Goal: Task Accomplishment & Management: Manage account settings

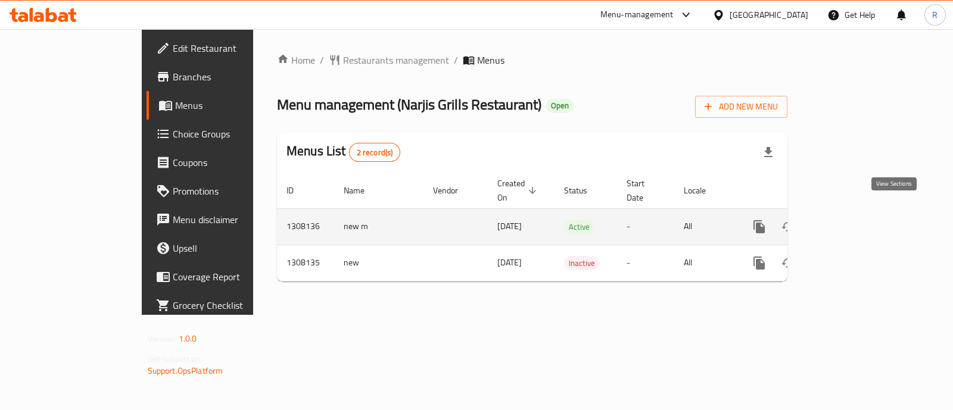
click at [852, 220] on icon "enhanced table" at bounding box center [845, 227] width 14 height 14
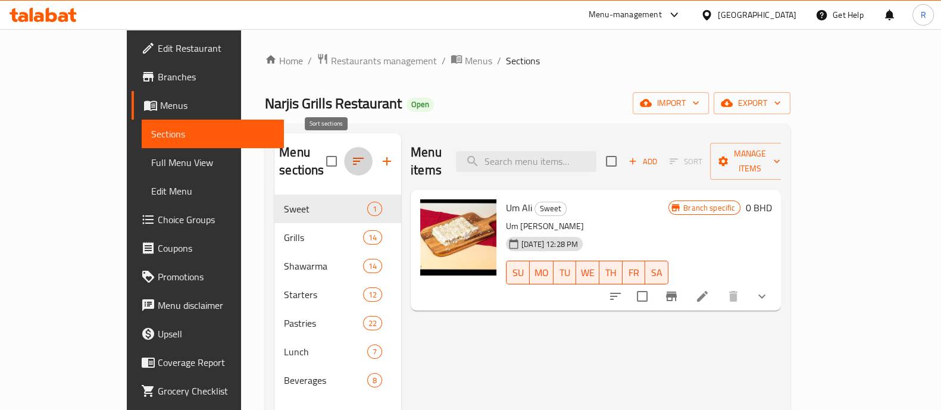
click at [351, 154] on icon "button" at bounding box center [358, 161] width 14 height 14
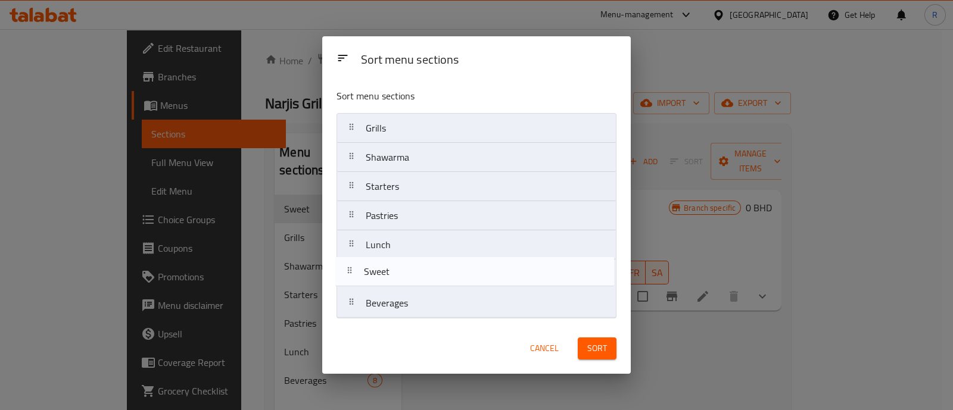
drag, startPoint x: 416, startPoint y: 132, endPoint x: 414, endPoint y: 282, distance: 149.5
click at [414, 282] on nav "Sweet Grills Shawarma Starters Pastries Lunch Beverages" at bounding box center [475, 215] width 279 height 205
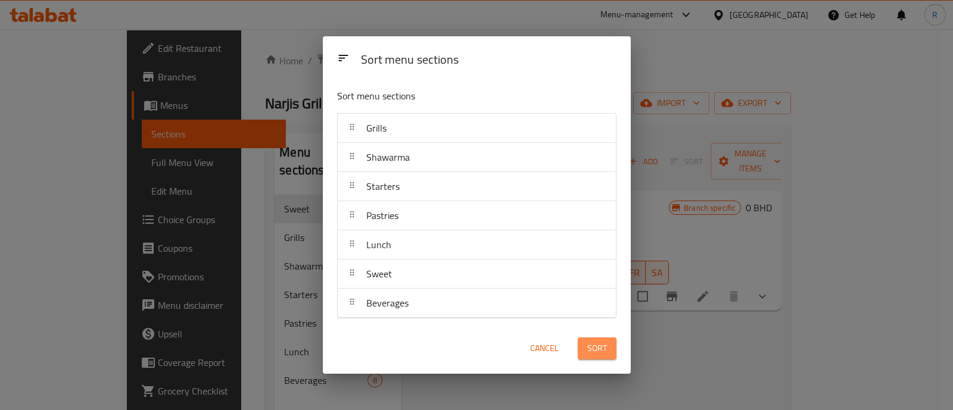
click at [600, 355] on span "Sort" at bounding box center [597, 348] width 20 height 15
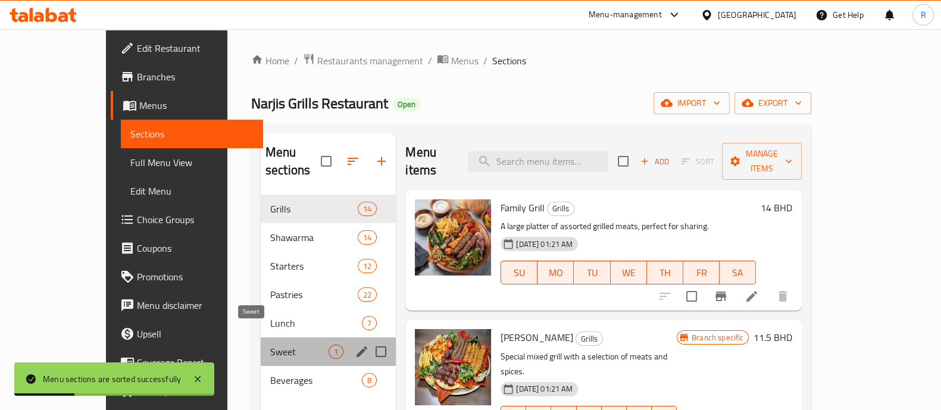
click at [270, 345] on span "Sweet" at bounding box center [299, 352] width 58 height 14
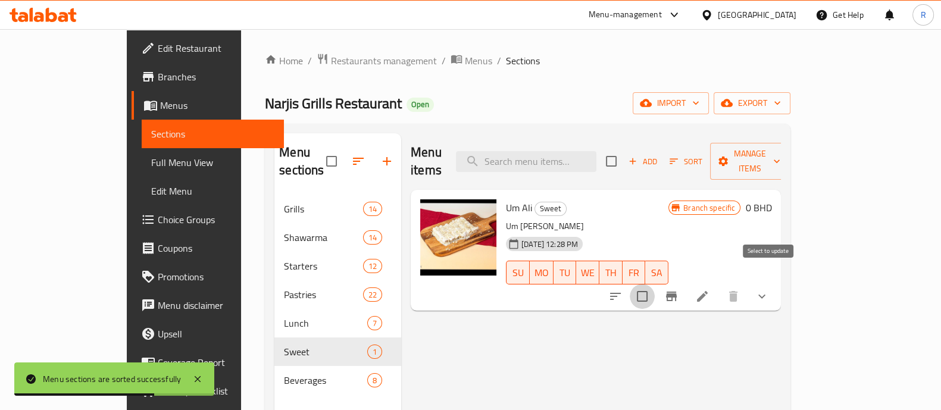
click at [655, 284] on input "checkbox" at bounding box center [642, 296] width 25 height 25
checkbox input "true"
click at [655, 284] on input "checkbox" at bounding box center [642, 296] width 25 height 25
checkbox input "false"
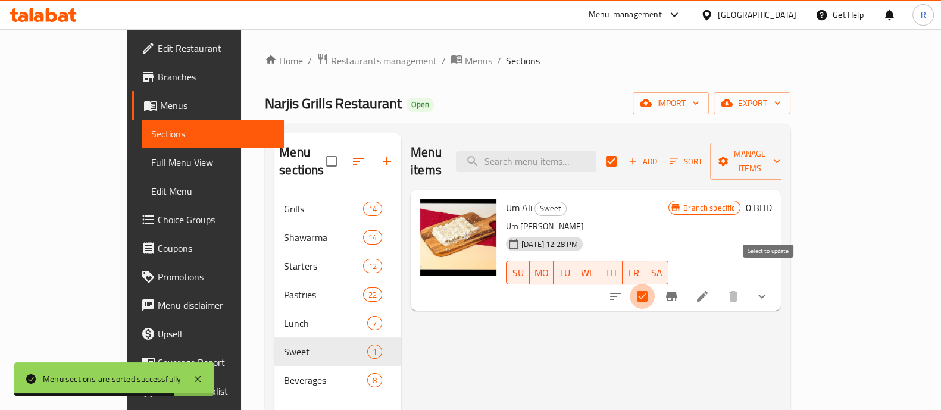
checkbox input "false"
click at [623, 289] on icon "sort-choices" at bounding box center [616, 296] width 14 height 14
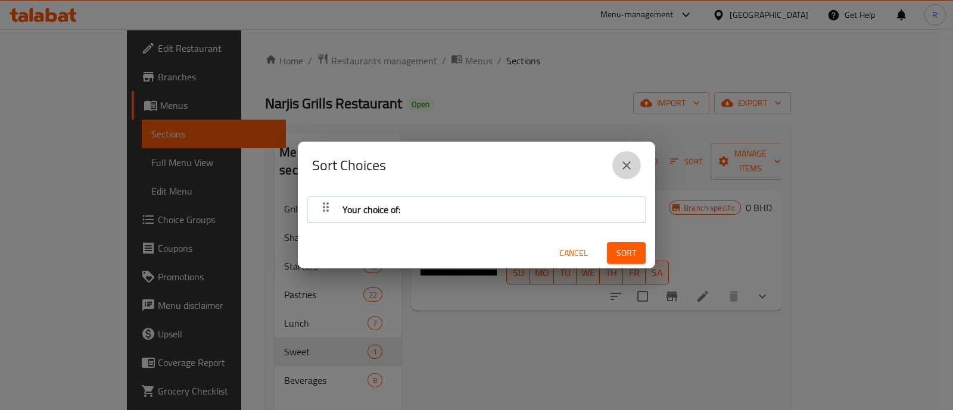
click at [622, 167] on icon "close" at bounding box center [626, 165] width 14 height 14
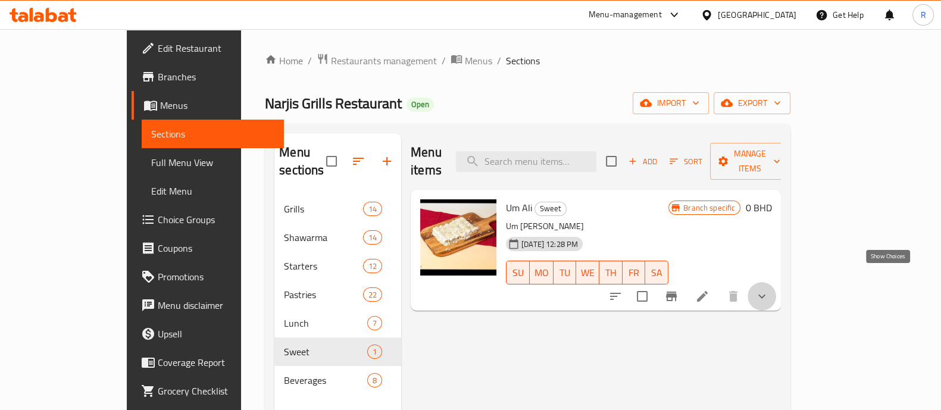
click at [769, 289] on icon "show more" at bounding box center [762, 296] width 14 height 14
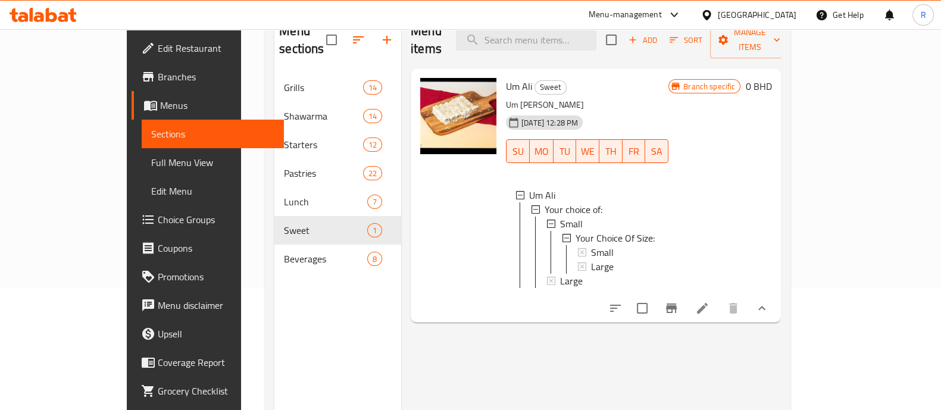
scroll to position [123, 0]
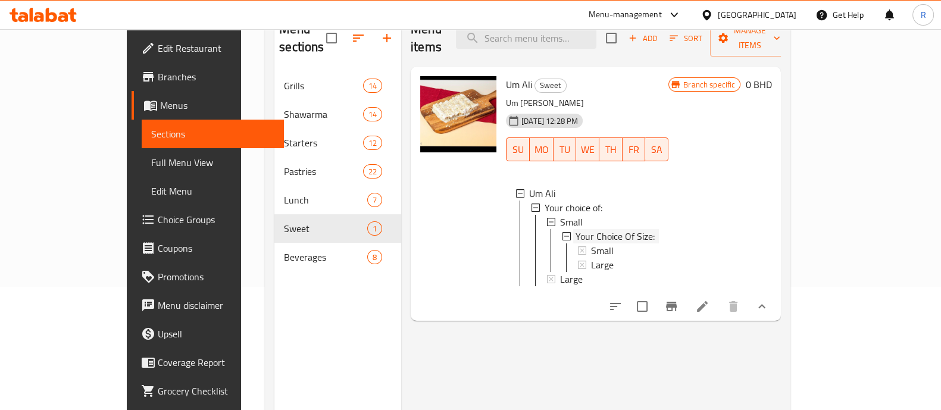
click at [563, 232] on icon at bounding box center [567, 236] width 8 height 8
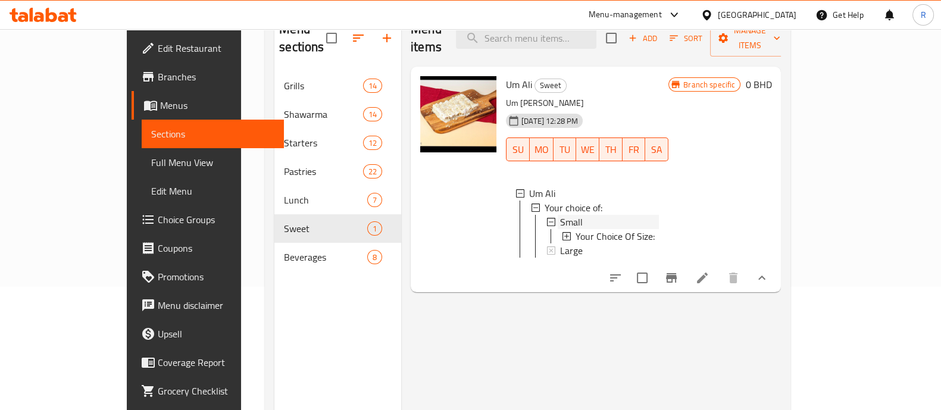
click at [547, 218] on icon at bounding box center [551, 222] width 8 height 8
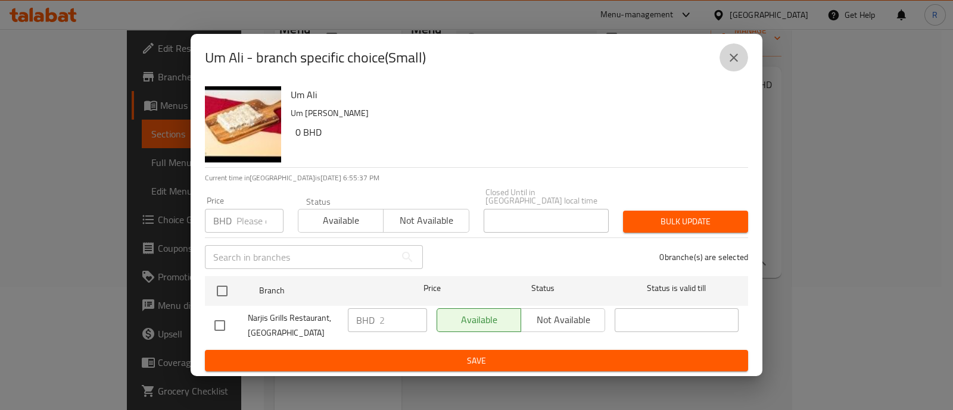
click at [730, 62] on icon "close" at bounding box center [733, 58] width 8 height 8
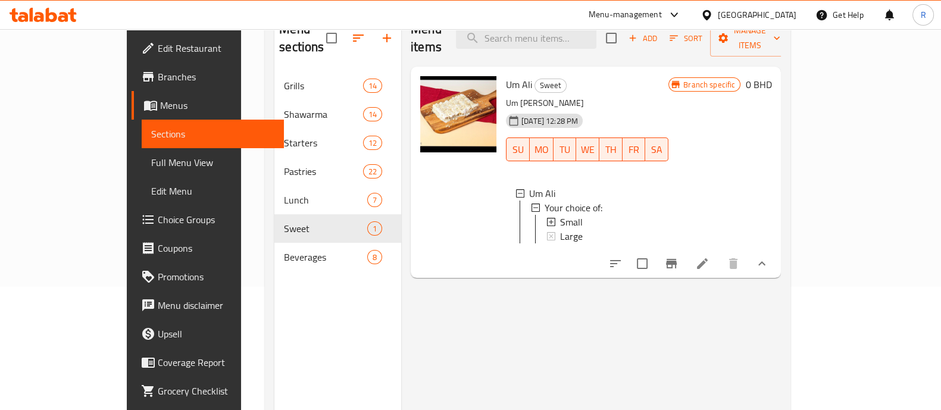
click at [547, 218] on icon at bounding box center [551, 222] width 8 height 8
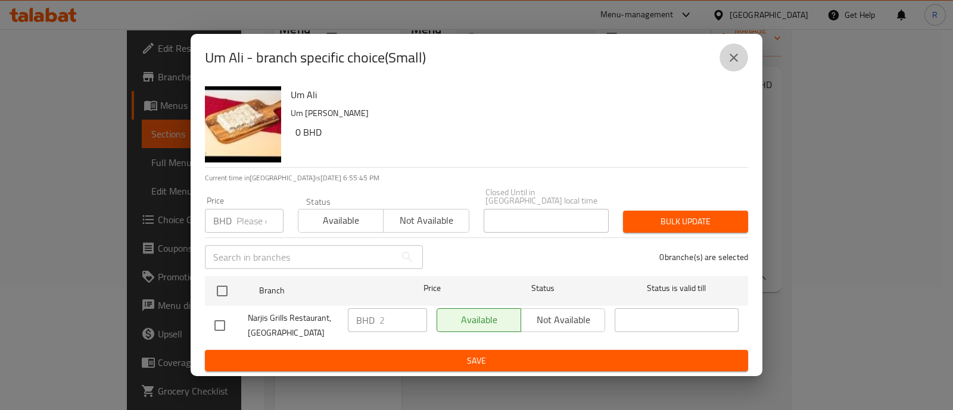
click at [736, 62] on icon "close" at bounding box center [733, 58] width 8 height 8
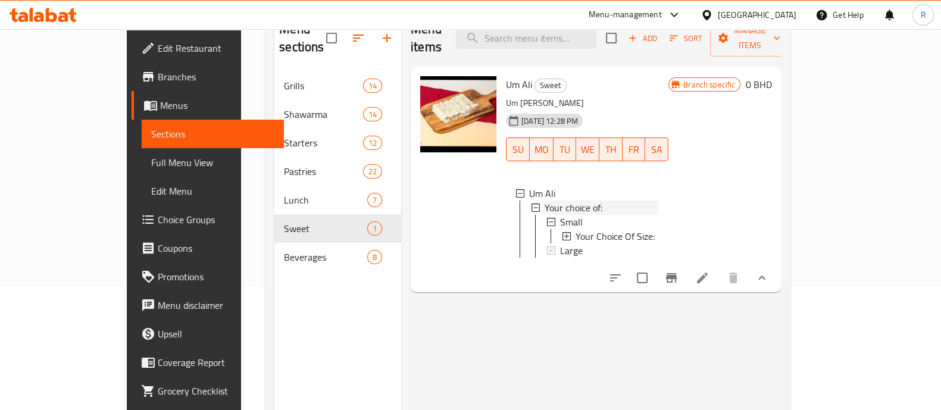
click at [532, 204] on icon at bounding box center [536, 208] width 8 height 8
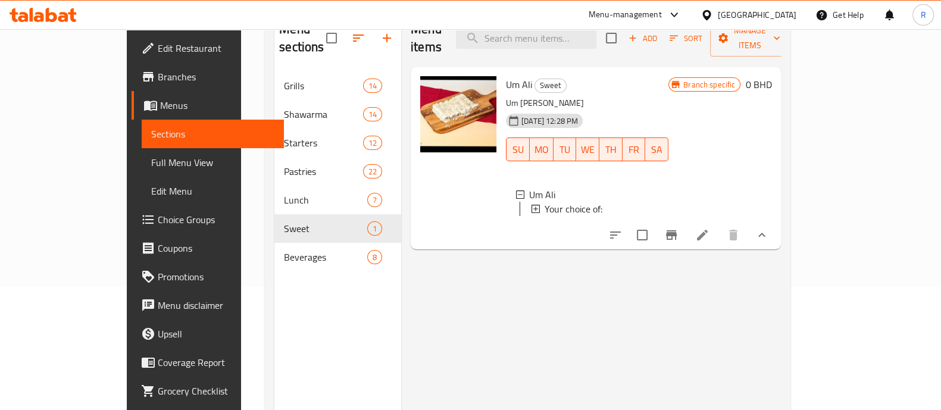
scroll to position [1, 0]
click at [532, 204] on icon at bounding box center [536, 208] width 8 height 8
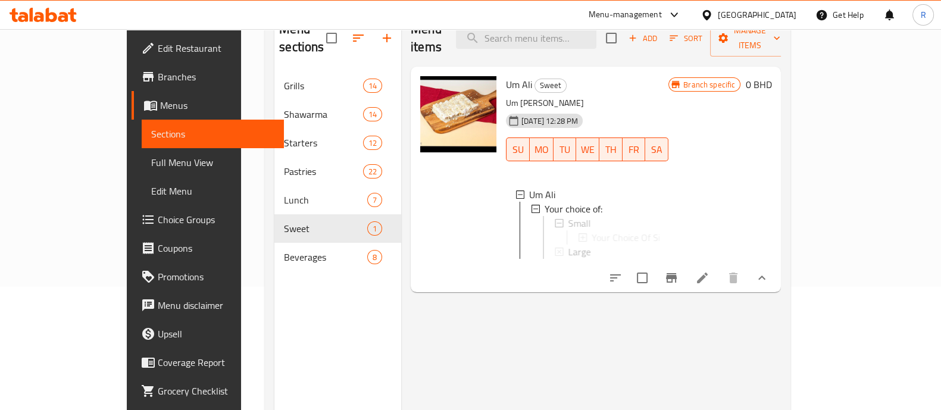
scroll to position [0, 0]
click at [547, 219] on div at bounding box center [551, 223] width 9 height 8
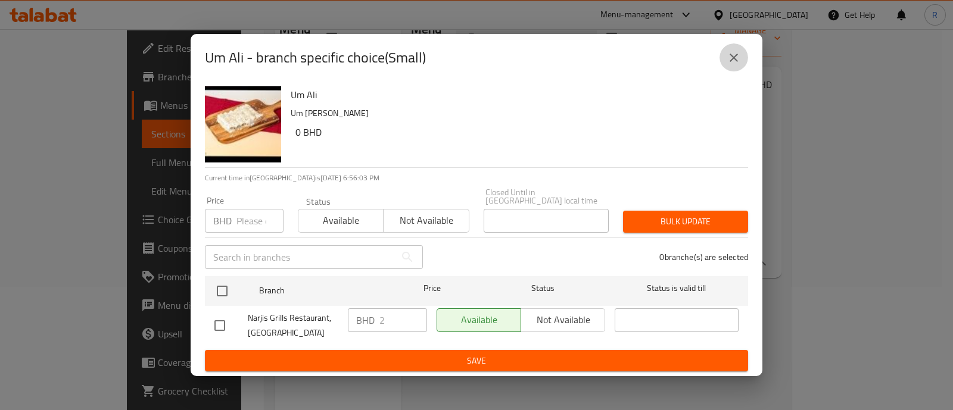
click at [737, 62] on icon "close" at bounding box center [733, 58] width 14 height 14
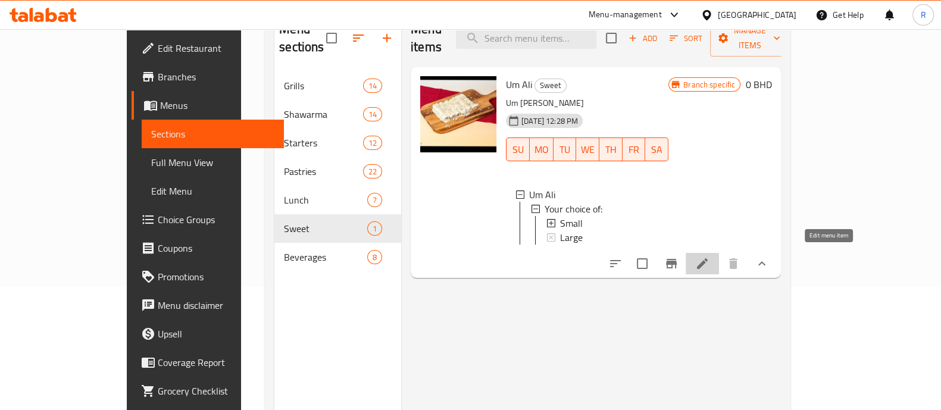
click at [710, 257] on icon at bounding box center [702, 264] width 14 height 14
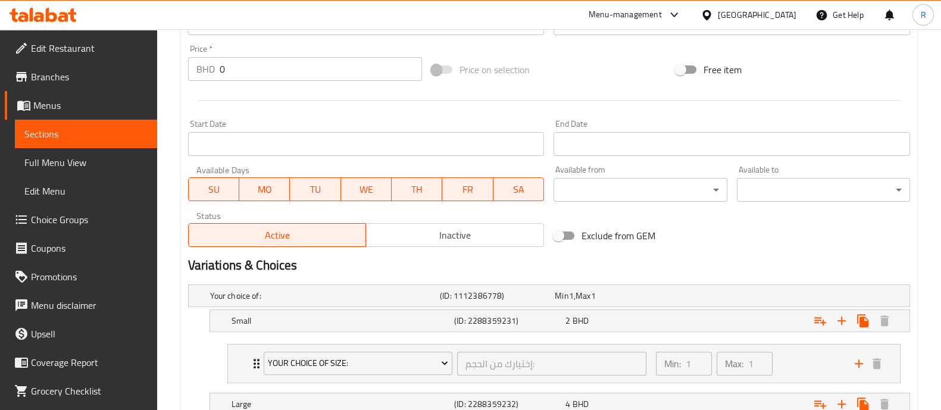
scroll to position [522, 0]
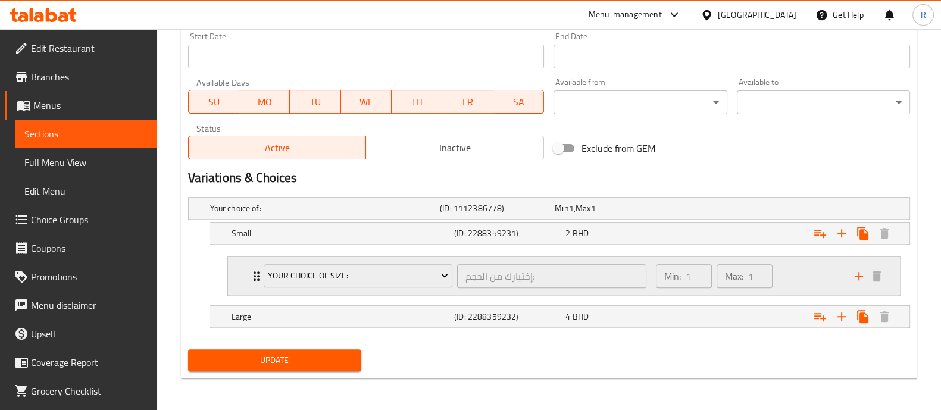
click at [252, 269] on icon "Expand" at bounding box center [256, 276] width 14 height 14
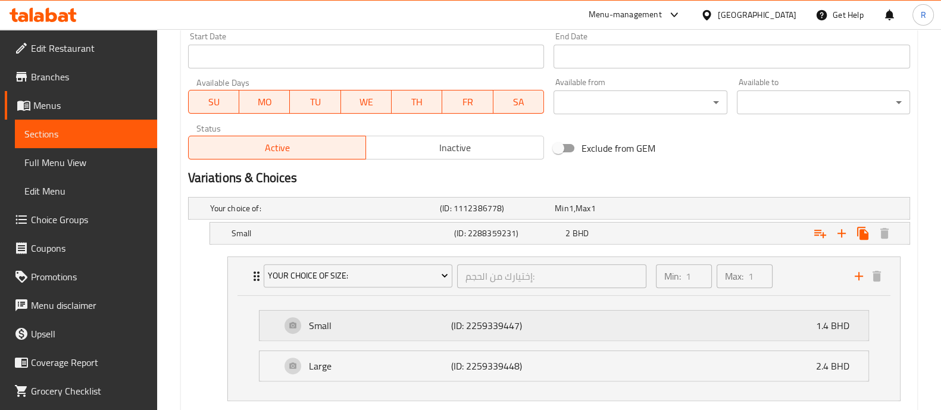
scroll to position [628, 0]
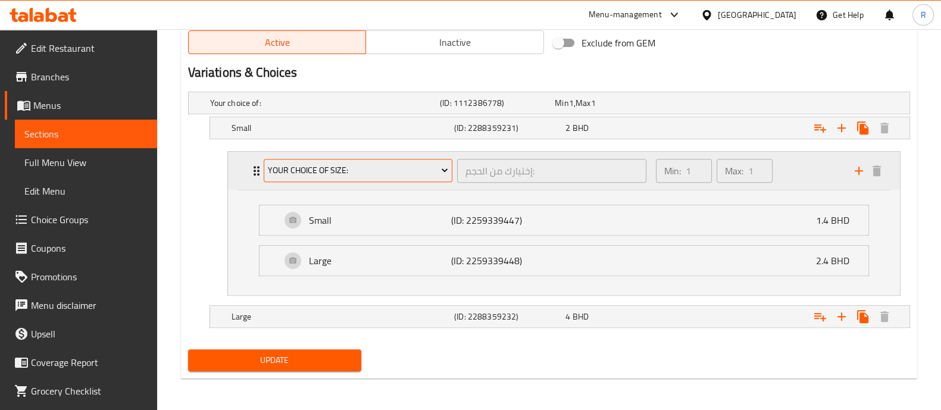
click at [381, 169] on span "Your Choice Of Size:" at bounding box center [358, 170] width 180 height 15
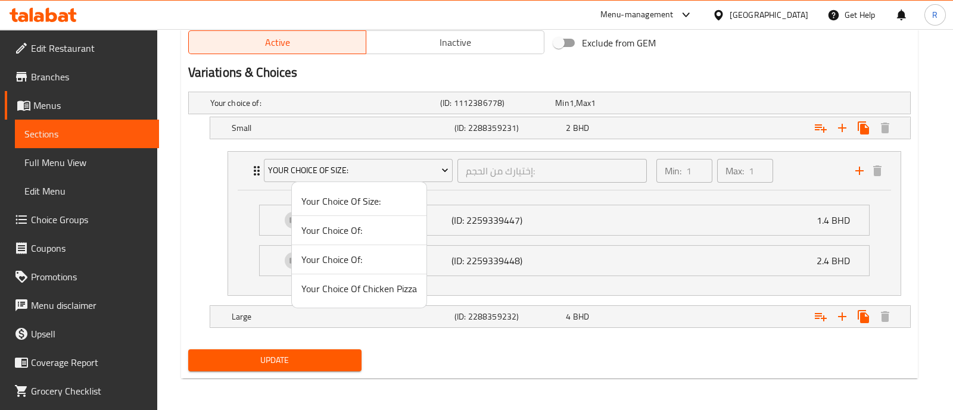
click at [492, 177] on div at bounding box center [476, 205] width 953 height 410
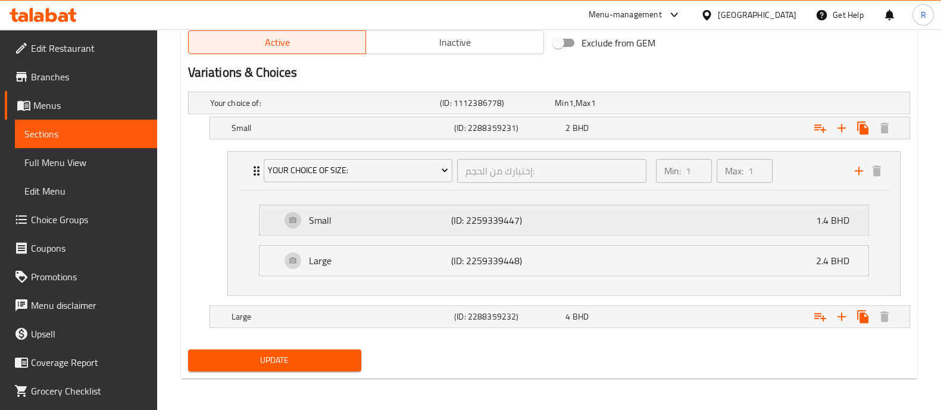
click at [473, 215] on p "(ID: 2259339447)" at bounding box center [498, 220] width 95 height 14
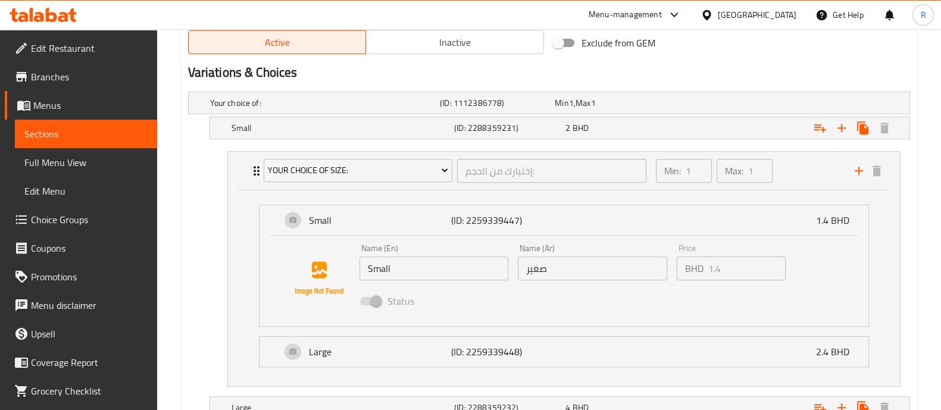
click at [363, 299] on span at bounding box center [370, 301] width 20 height 8
click at [418, 266] on input "Small" at bounding box center [434, 269] width 149 height 24
click at [548, 273] on input "صغير" at bounding box center [592, 269] width 149 height 24
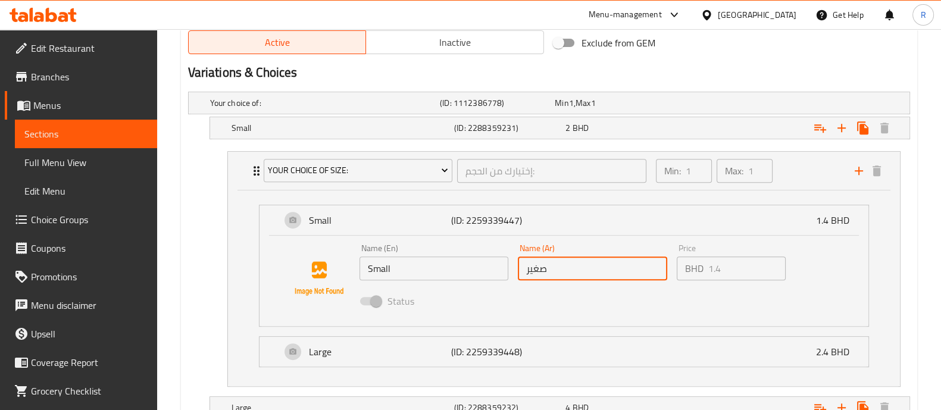
click at [371, 300] on span at bounding box center [370, 301] width 20 height 8
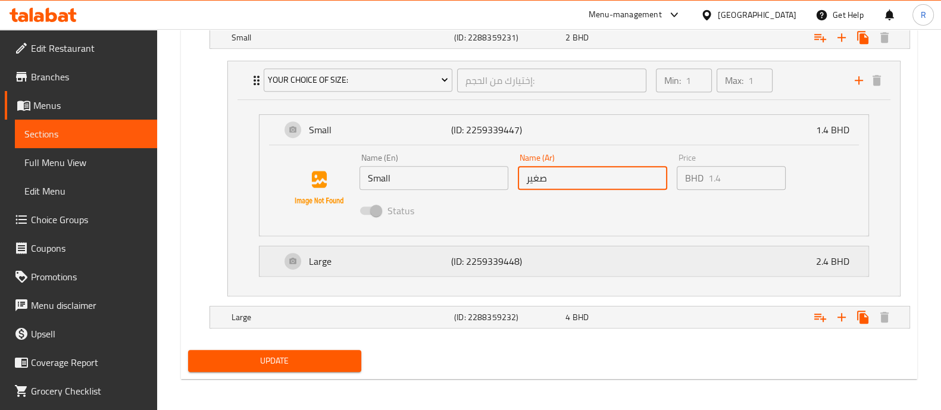
click at [423, 254] on p "Large" at bounding box center [380, 261] width 143 height 14
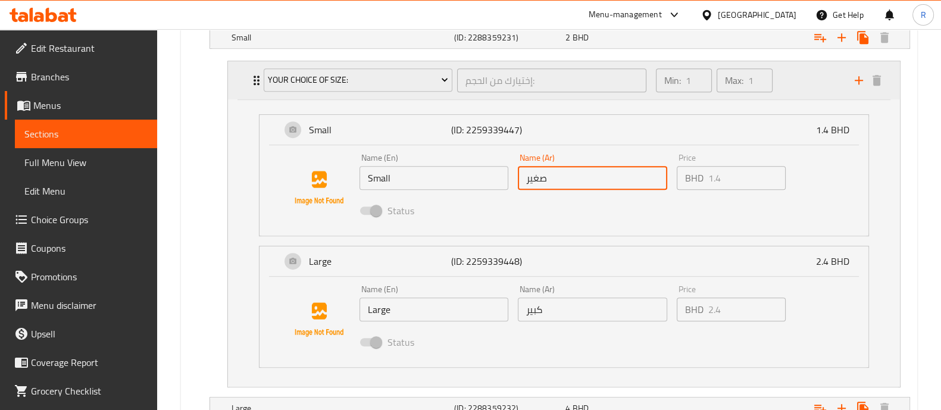
click at [740, 78] on p "Max:" at bounding box center [734, 80] width 18 height 14
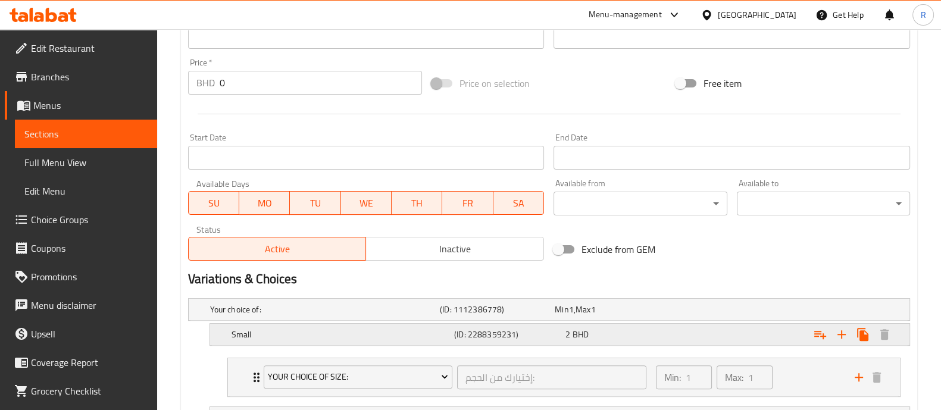
scroll to position [519, 0]
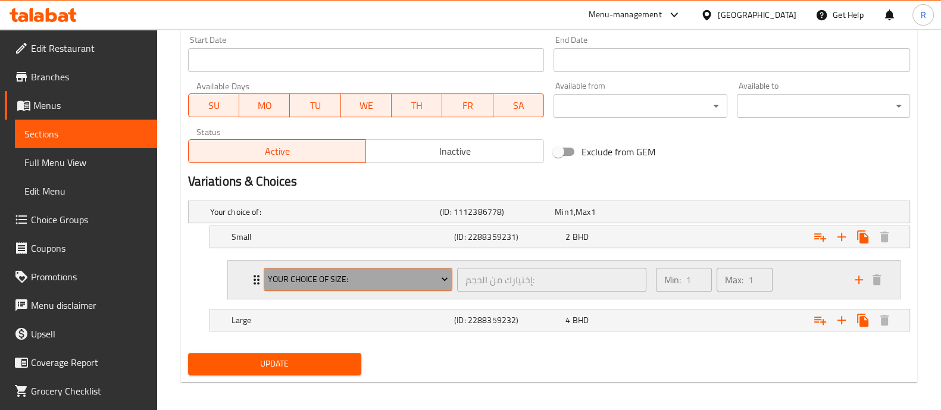
click at [389, 276] on span "Your Choice Of Size:" at bounding box center [358, 279] width 180 height 15
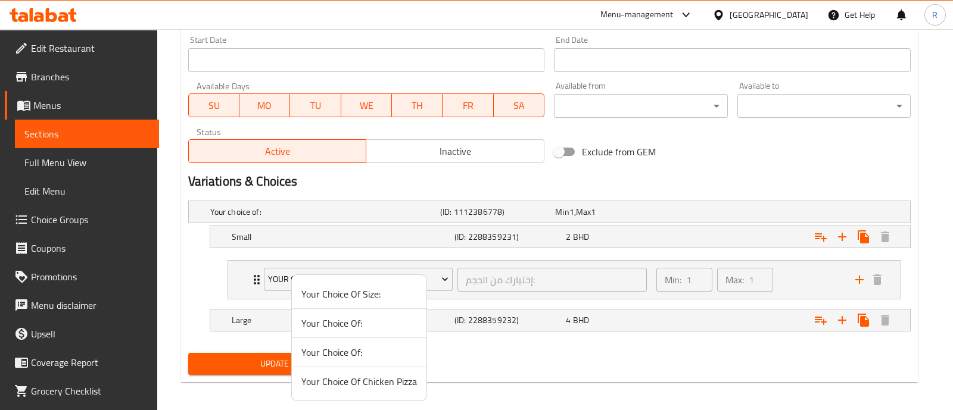
click at [370, 294] on span "Your Choice Of Size:" at bounding box center [359, 294] width 116 height 14
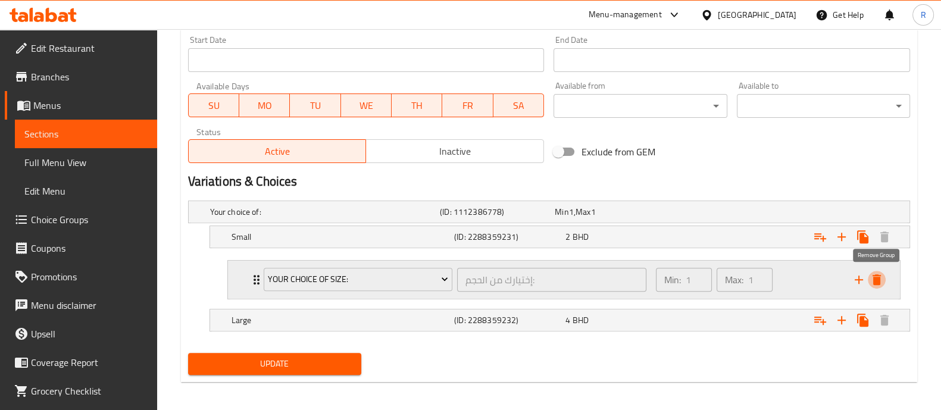
click at [875, 278] on icon "delete" at bounding box center [877, 280] width 8 height 11
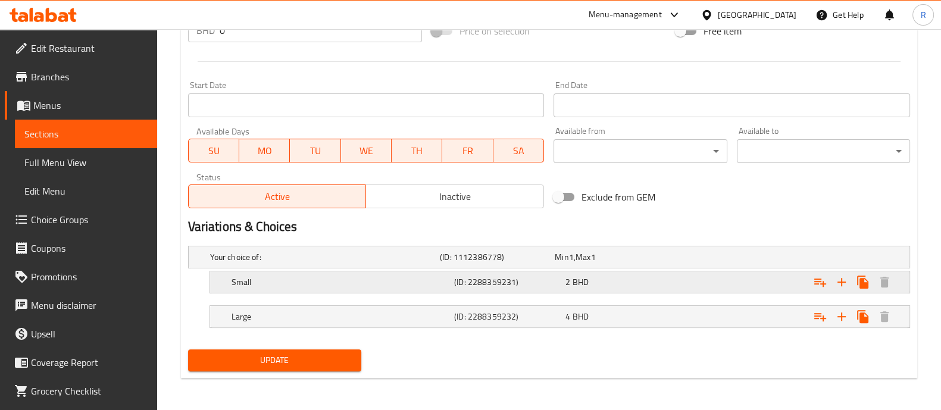
click at [517, 282] on h5 "(ID: 2288359231)" at bounding box center [507, 282] width 107 height 12
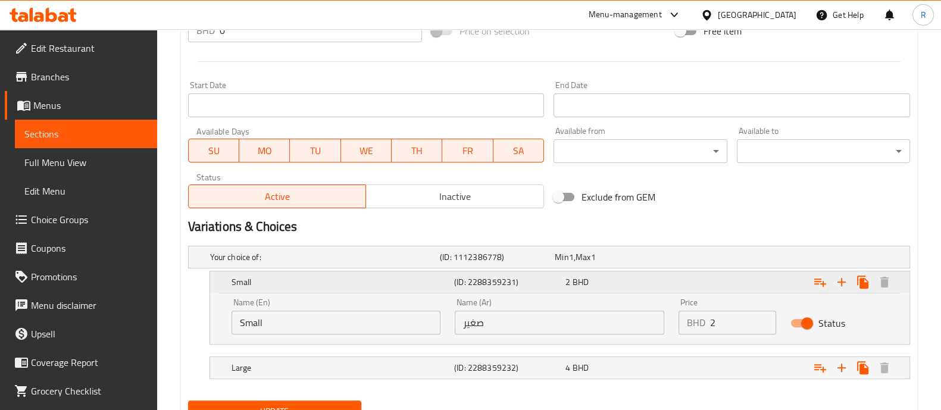
scroll to position [525, 0]
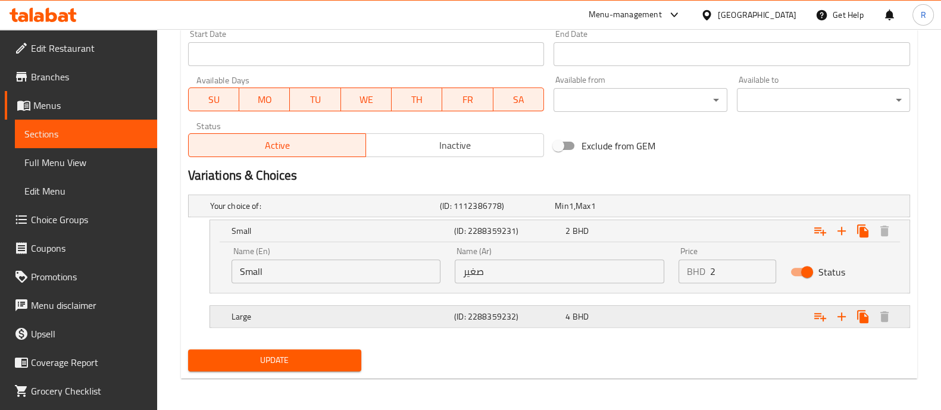
click at [509, 320] on h5 "(ID: 2288359232)" at bounding box center [507, 317] width 107 height 12
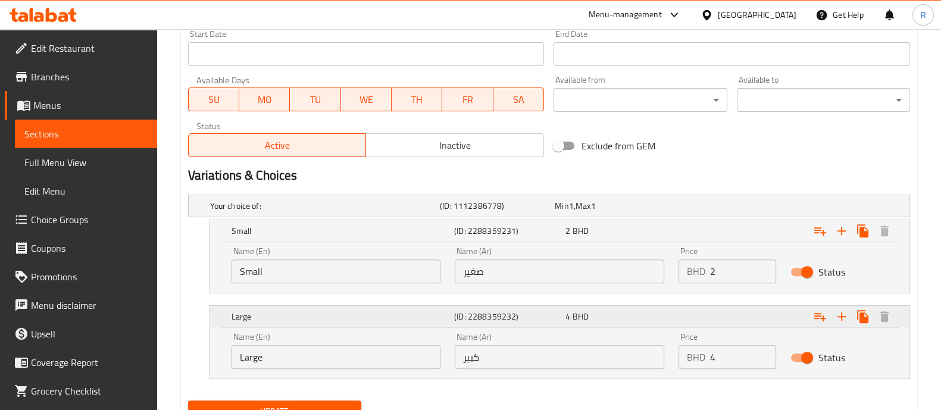
scroll to position [576, 0]
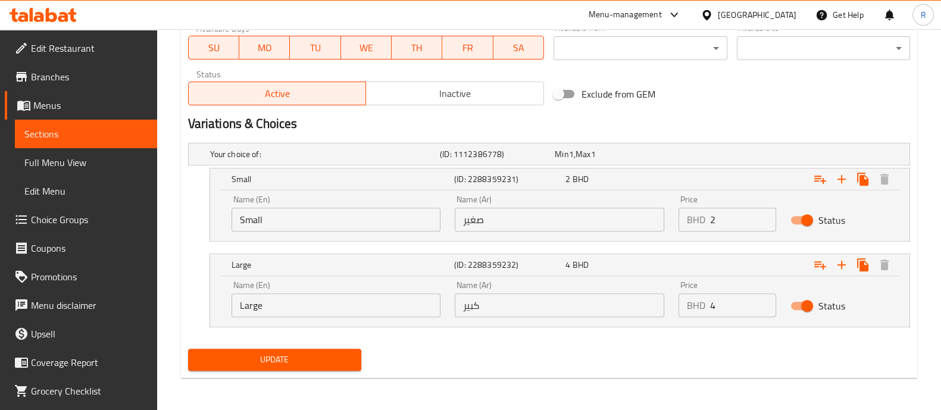
click at [263, 358] on span "Update" at bounding box center [275, 360] width 154 height 15
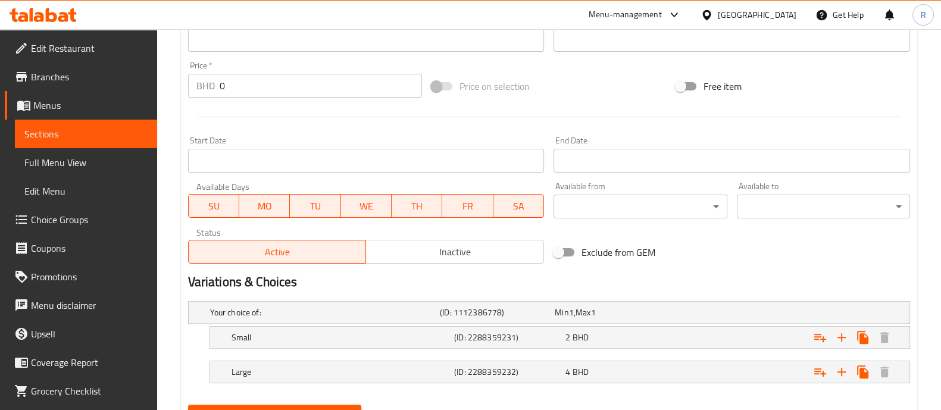
scroll to position [473, 0]
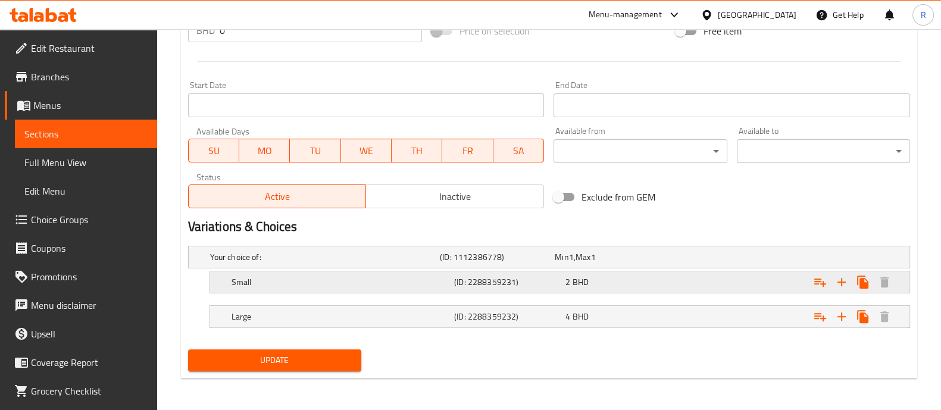
click at [242, 279] on h5 "Small" at bounding box center [341, 282] width 218 height 12
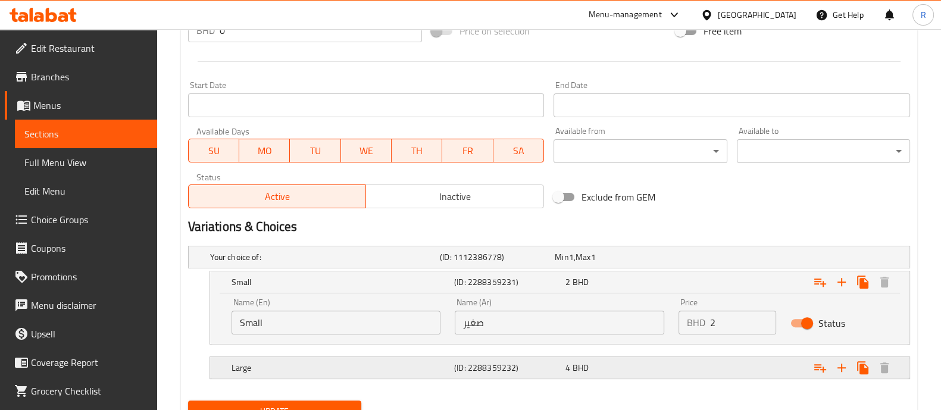
click at [301, 369] on h5 "Large" at bounding box center [341, 368] width 218 height 12
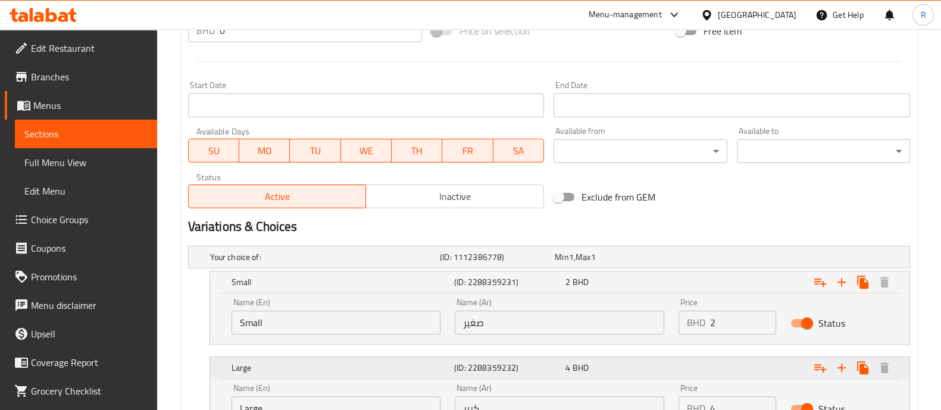
scroll to position [576, 0]
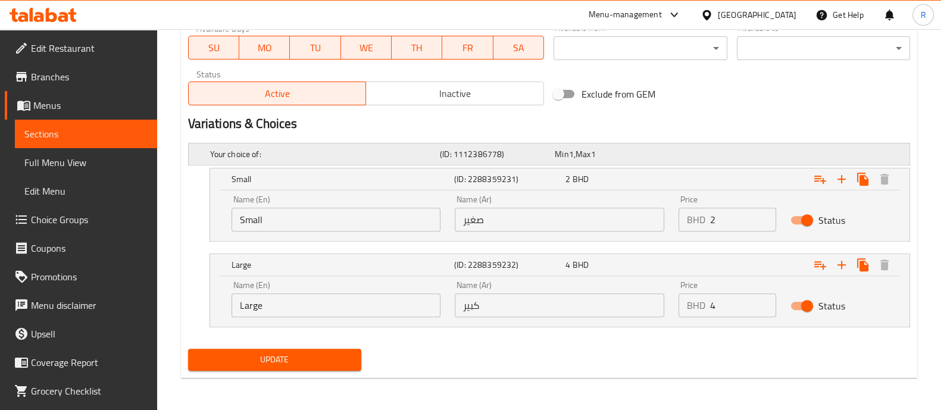
click at [384, 148] on h5 "Your choice of:" at bounding box center [322, 154] width 225 height 12
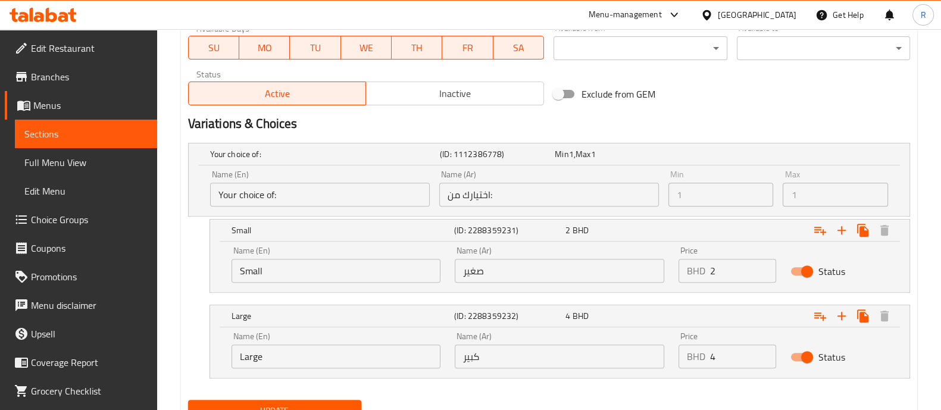
click at [509, 195] on input "اختيارك من:" at bounding box center [549, 195] width 220 height 24
click at [357, 192] on input "Your choice of:" at bounding box center [320, 195] width 220 height 24
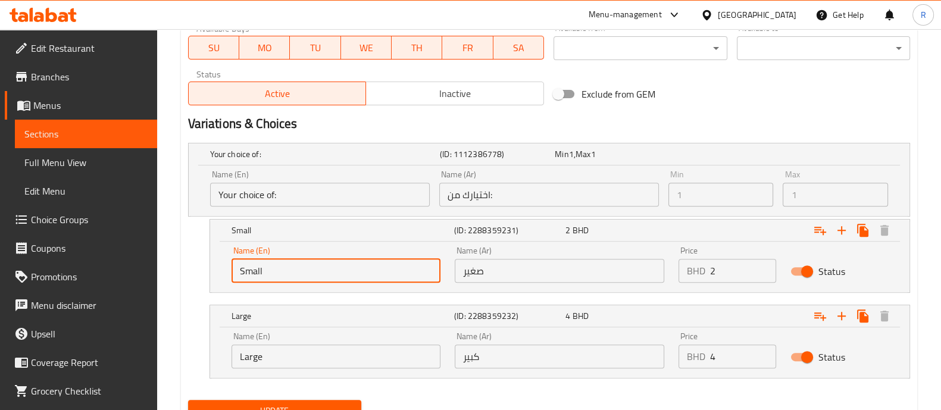
click at [342, 273] on input "Small" at bounding box center [337, 271] width 210 height 24
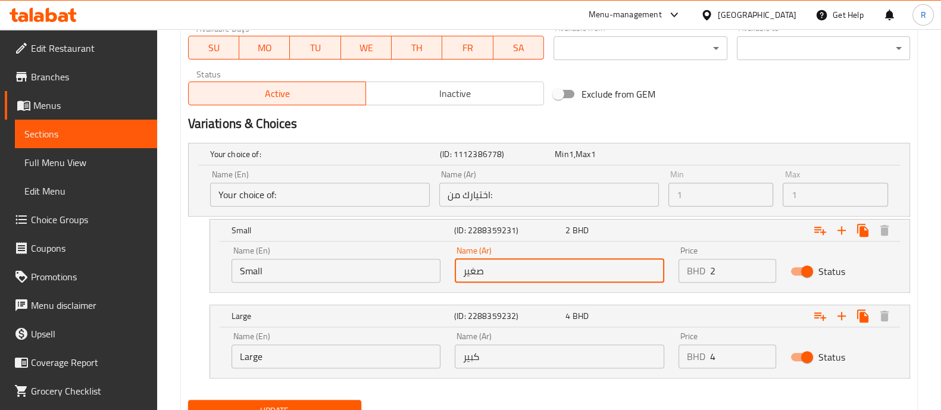
click at [514, 272] on input "صغير" at bounding box center [560, 271] width 210 height 24
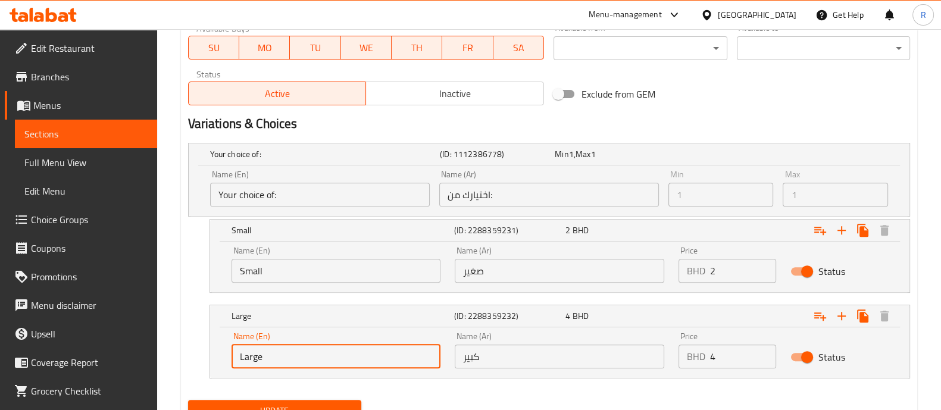
click at [302, 360] on input "Large" at bounding box center [337, 357] width 210 height 24
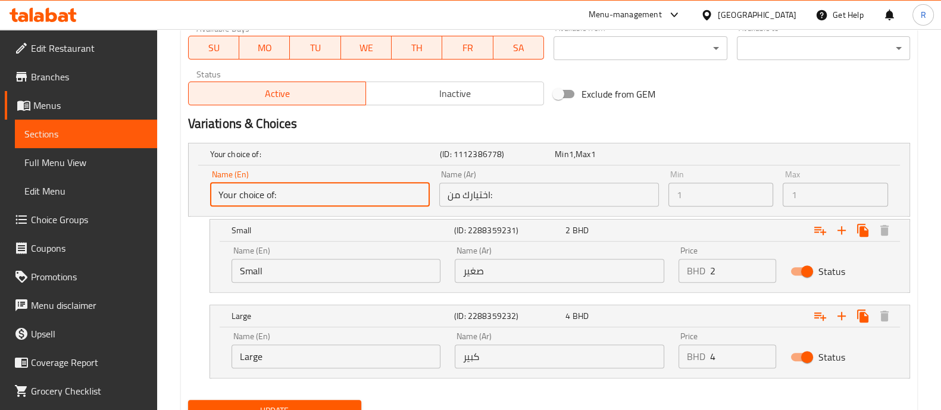
click at [338, 190] on input "Your choice of:" at bounding box center [320, 195] width 220 height 24
click at [515, 190] on input "اختيارك من:" at bounding box center [549, 195] width 220 height 24
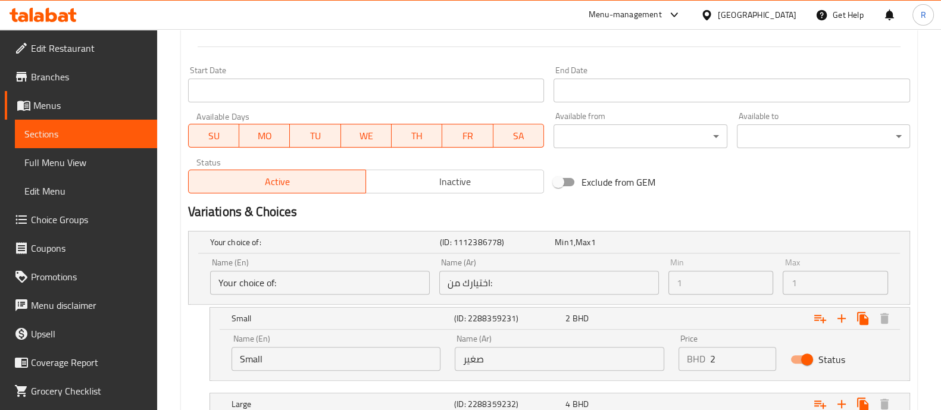
scroll to position [628, 0]
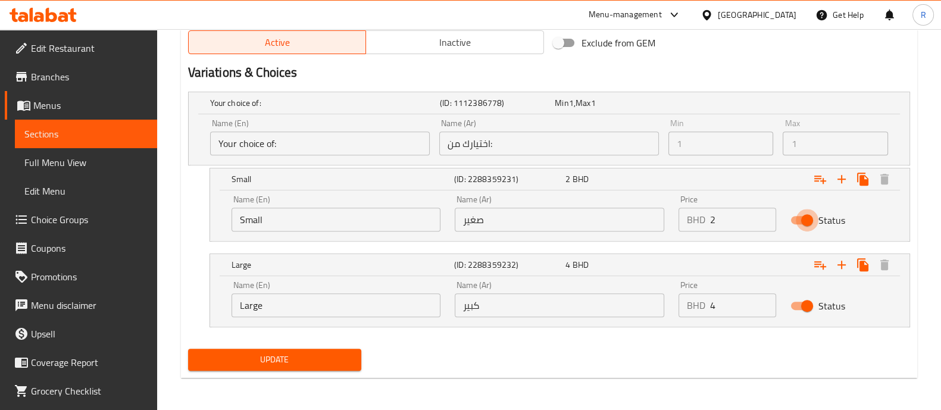
click at [798, 217] on input "Status" at bounding box center [807, 220] width 68 height 23
click at [812, 216] on input "Status" at bounding box center [796, 220] width 68 height 23
checkbox input "true"
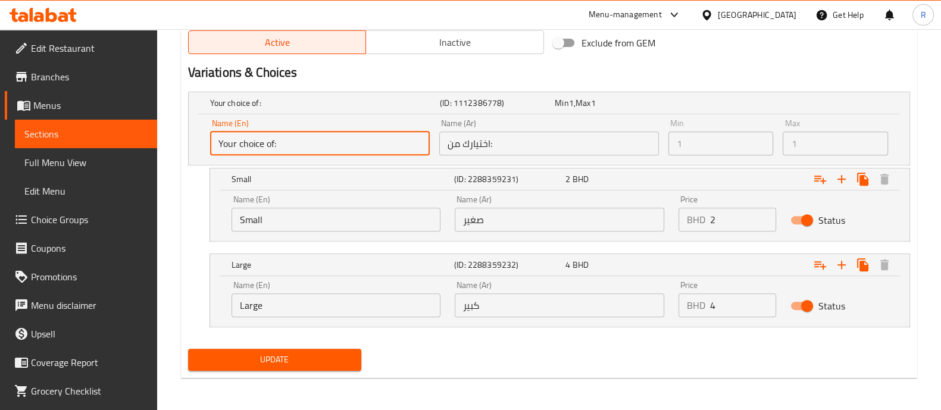
click at [301, 149] on input "Your choice of:" at bounding box center [320, 144] width 220 height 24
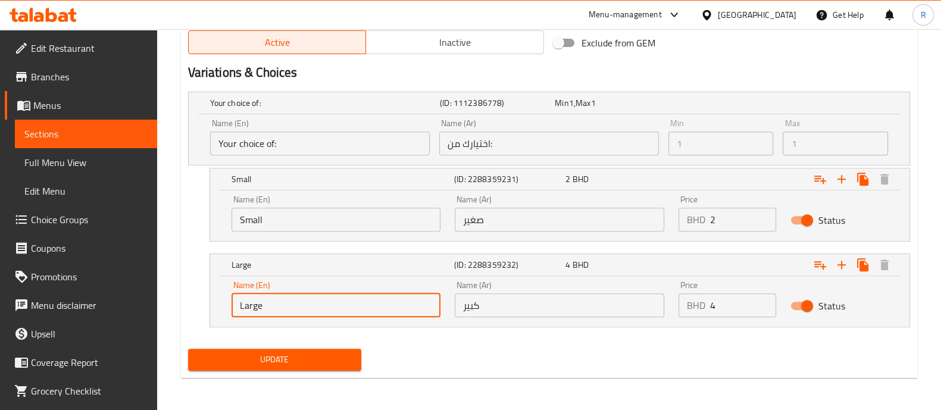
click at [274, 308] on input "Large" at bounding box center [337, 306] width 210 height 24
click at [865, 181] on icon "Expand" at bounding box center [862, 179] width 11 height 13
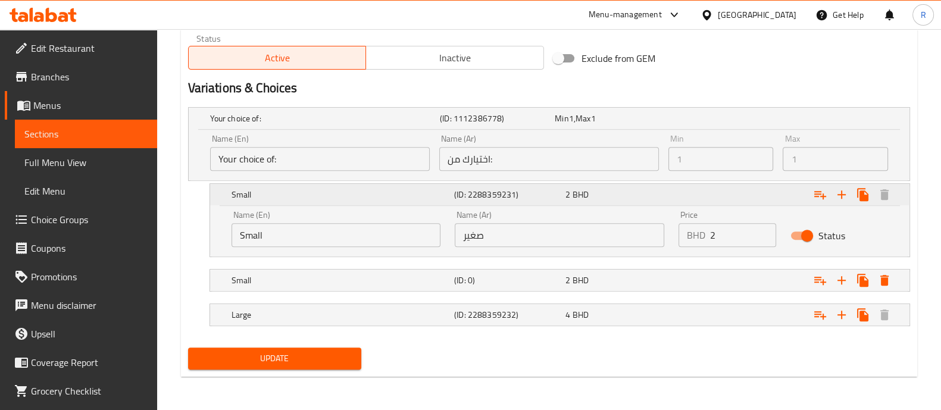
scroll to position [610, 0]
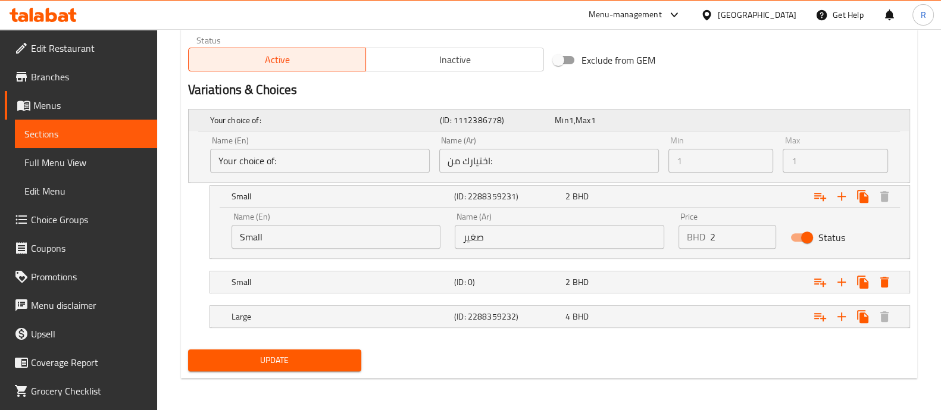
click at [466, 120] on h5 "(ID: 1112386778)" at bounding box center [495, 120] width 110 height 12
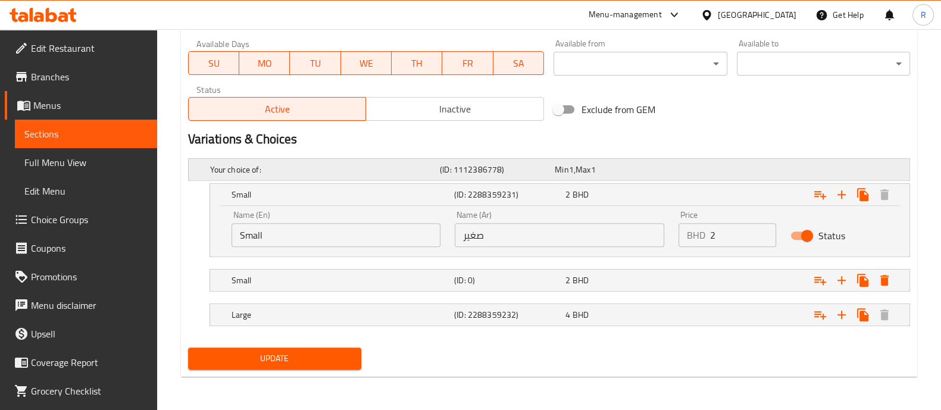
scroll to position [559, 0]
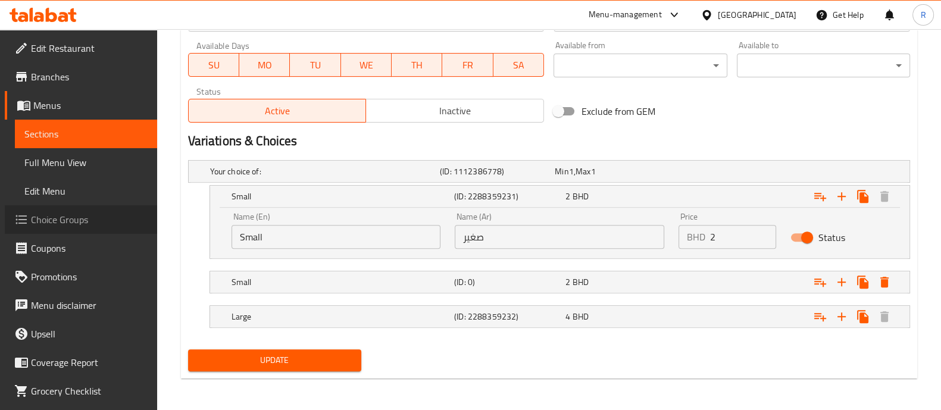
click at [89, 218] on span "Choice Groups" at bounding box center [89, 220] width 117 height 14
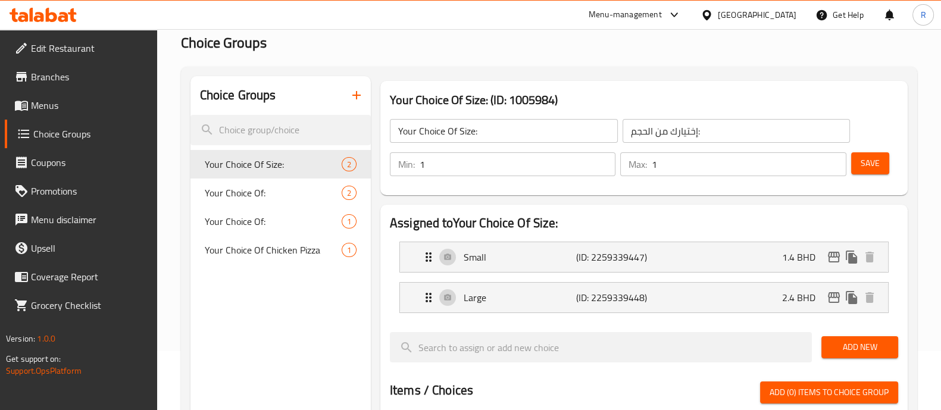
scroll to position [95, 0]
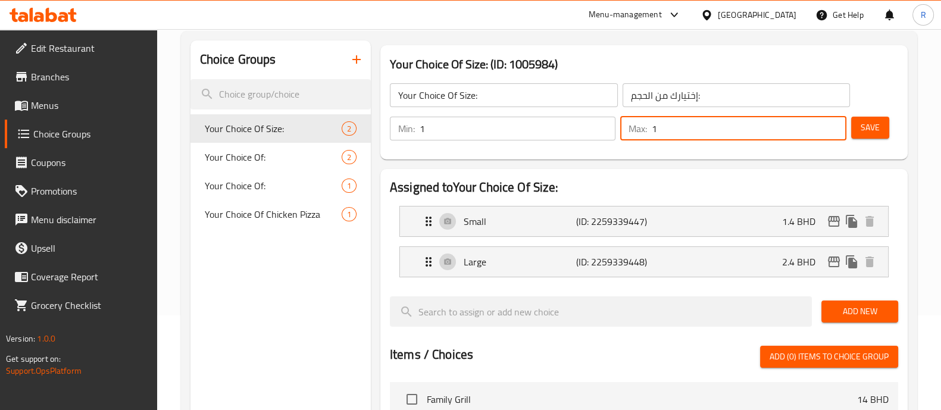
click at [666, 129] on input "1" at bounding box center [749, 129] width 194 height 24
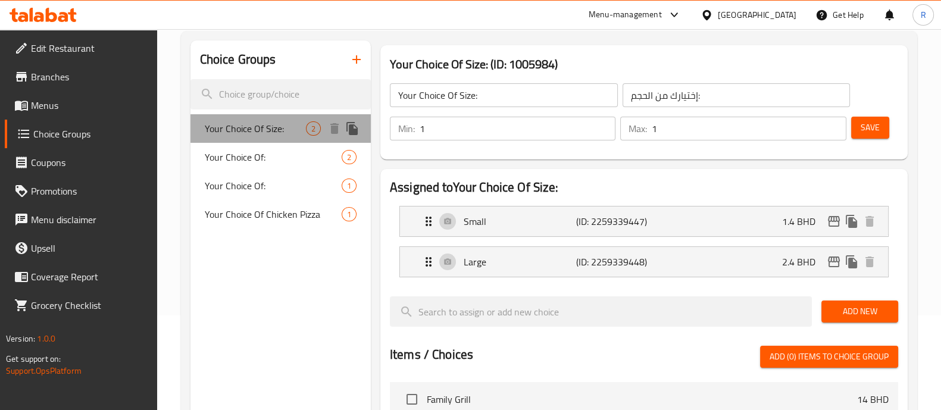
click at [301, 128] on span "Your Choice Of Size:" at bounding box center [255, 128] width 101 height 14
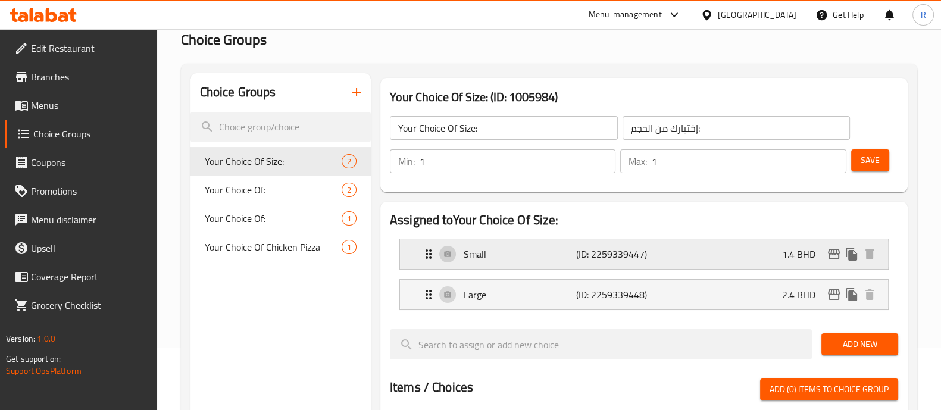
scroll to position [60, 0]
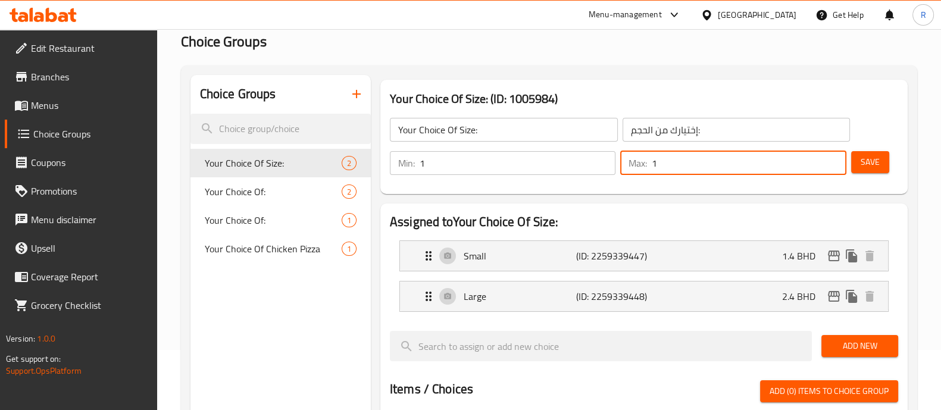
click at [720, 162] on input "1" at bounding box center [749, 163] width 194 height 24
click at [429, 260] on icon "Expand" at bounding box center [429, 256] width 14 height 14
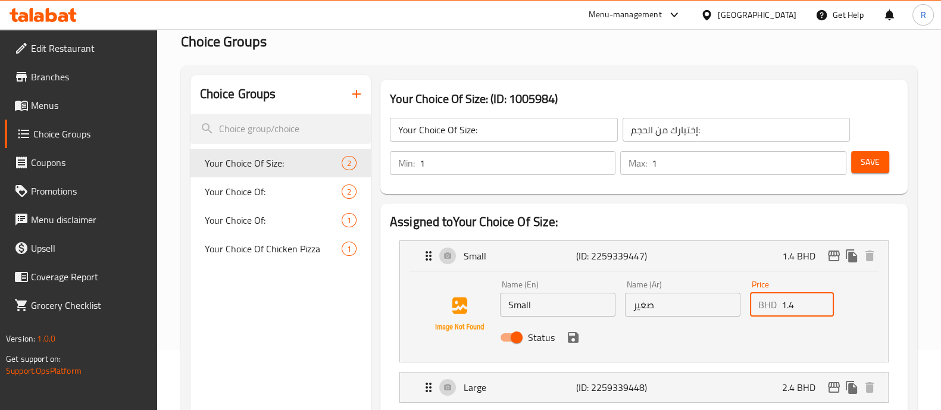
click at [794, 304] on input "1.4" at bounding box center [808, 305] width 53 height 24
type input "1"
click at [505, 339] on input "Status" at bounding box center [517, 337] width 68 height 23
checkbox input "false"
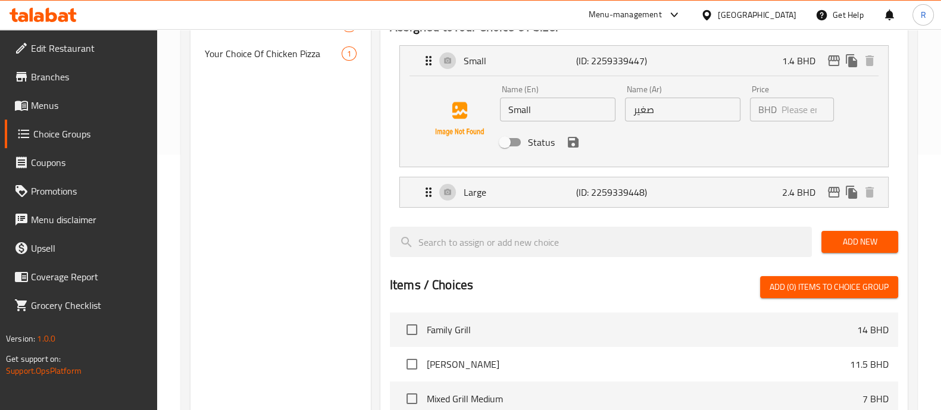
scroll to position [256, 0]
click at [548, 192] on p "Large" at bounding box center [520, 192] width 113 height 14
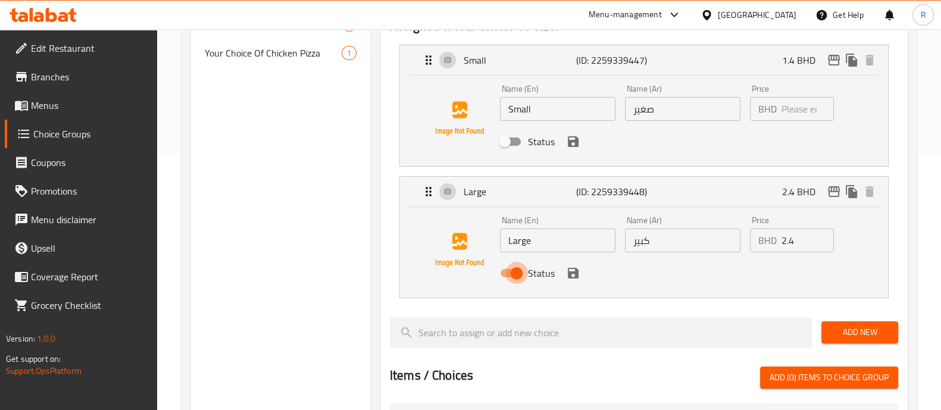
click at [506, 275] on input "Status" at bounding box center [517, 273] width 68 height 23
checkbox input "false"
click at [798, 239] on input "2.4" at bounding box center [808, 241] width 53 height 24
type input "2"
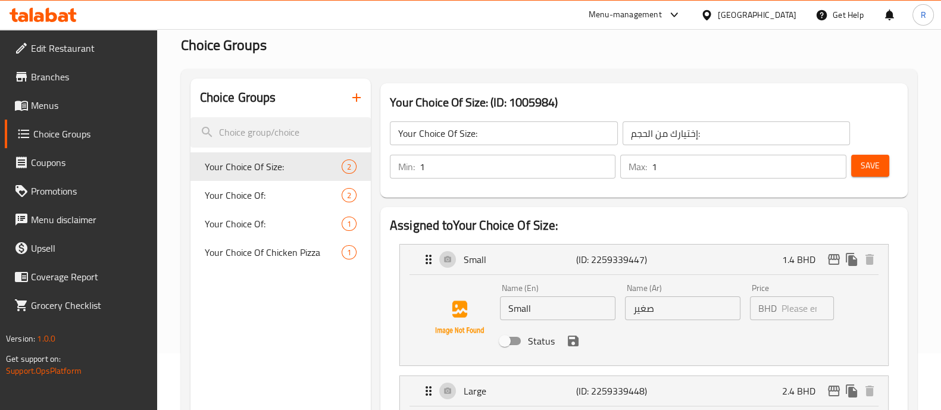
scroll to position [0, 0]
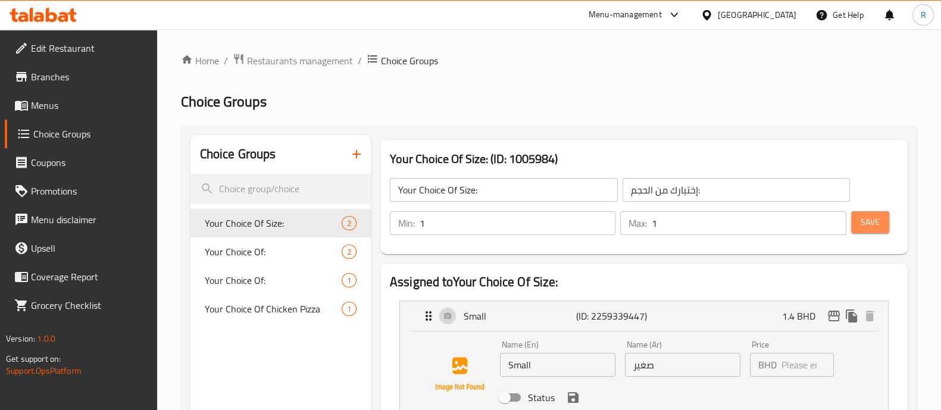
click at [875, 223] on span "Save" at bounding box center [870, 222] width 19 height 15
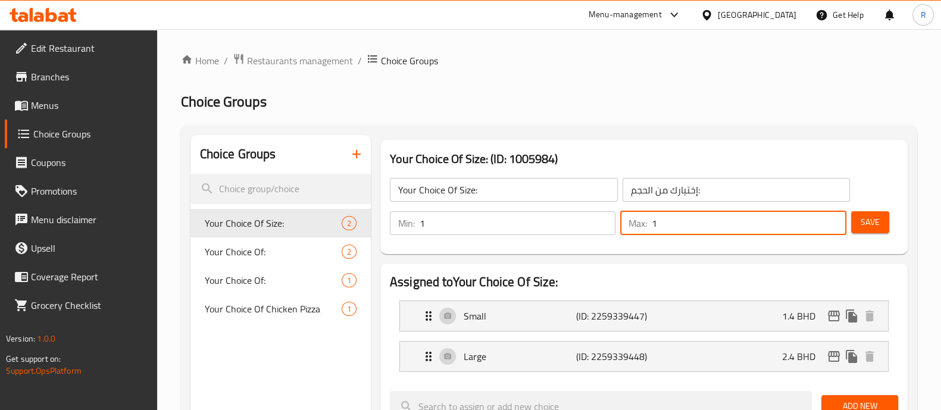
click at [775, 225] on input "1" at bounding box center [749, 223] width 194 height 24
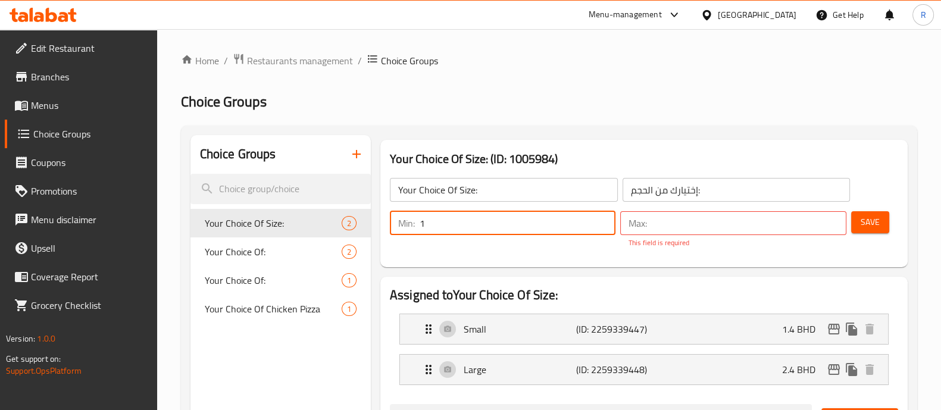
click at [544, 224] on input "1" at bounding box center [518, 223] width 196 height 24
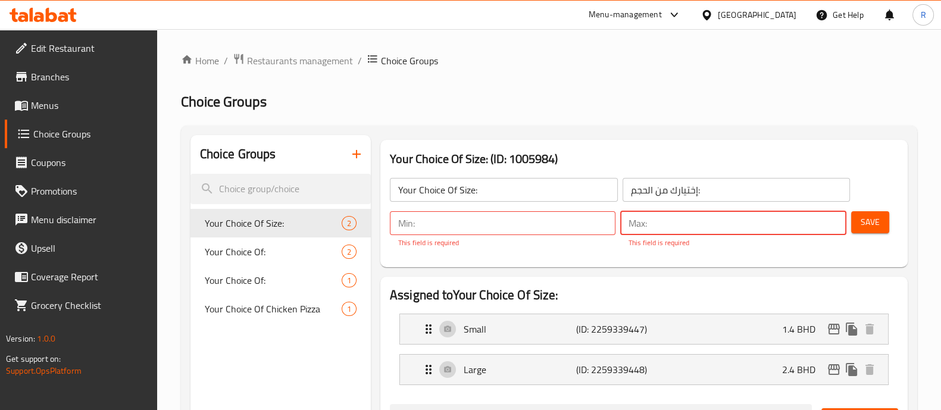
click at [659, 222] on input "number" at bounding box center [749, 223] width 194 height 24
click at [551, 219] on input "number" at bounding box center [518, 223] width 196 height 24
type input "1"
click at [681, 223] on input "number" at bounding box center [749, 223] width 194 height 24
click at [885, 222] on button "Save" at bounding box center [870, 222] width 38 height 22
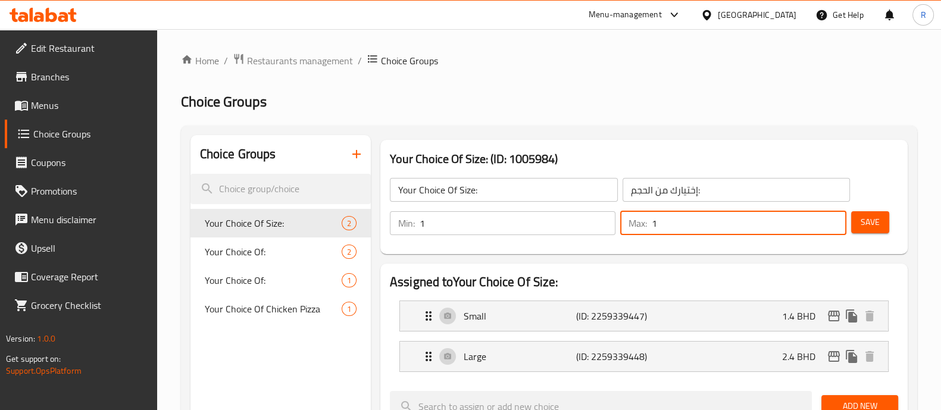
type input "1"
click at [869, 227] on span "Save" at bounding box center [870, 222] width 19 height 15
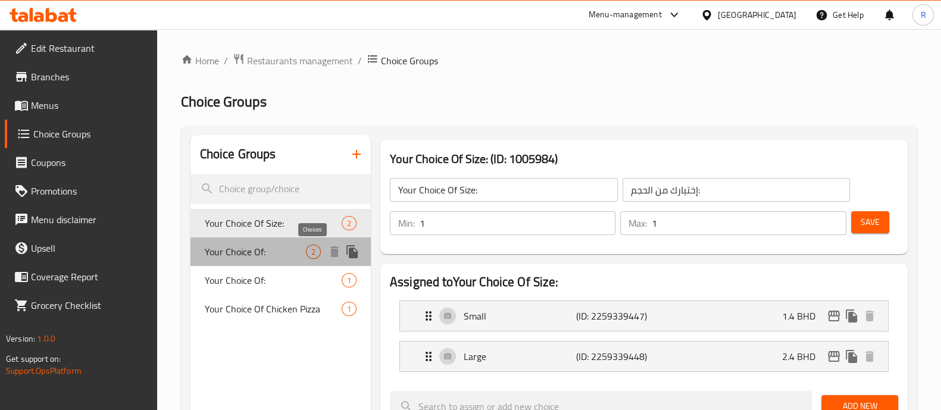
click at [309, 252] on span "2" at bounding box center [314, 252] width 14 height 11
type input "Your Choice Of:"
type input "إختيارك من:"
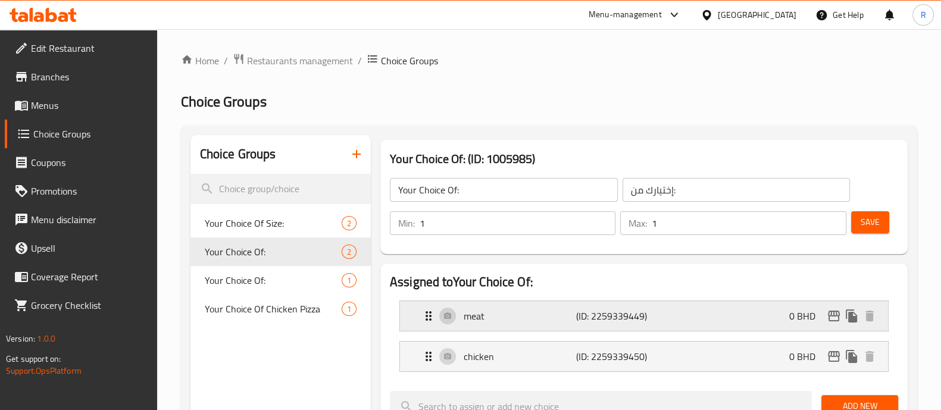
scroll to position [81, 0]
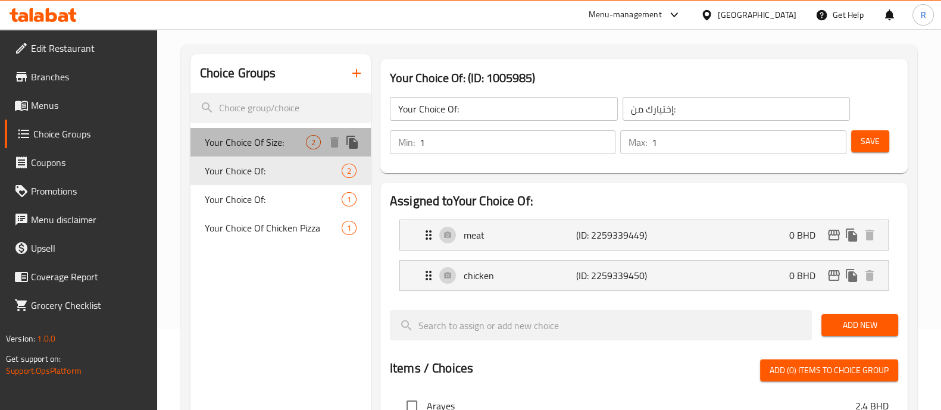
click at [288, 142] on span "Your Choice Of Size:" at bounding box center [255, 142] width 101 height 14
type input "Your Choice Of Size:"
type input "إختيارك من الحجم:"
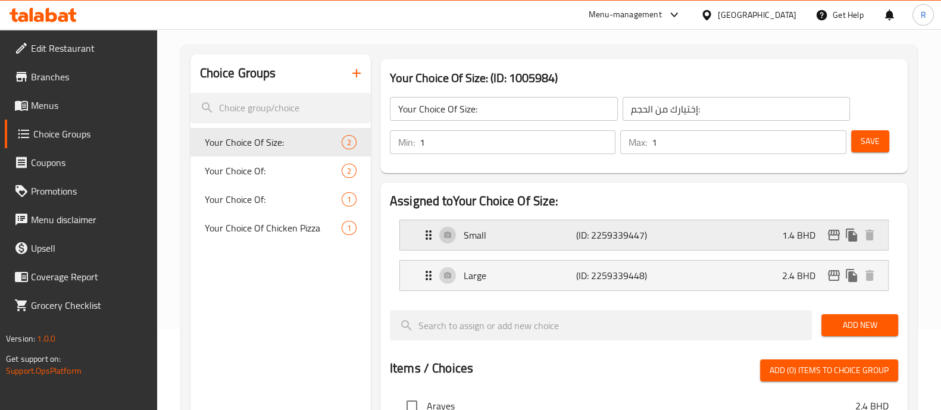
click at [676, 235] on div "Small (ID: 2259339447) 1.4 BHD" at bounding box center [648, 235] width 453 height 30
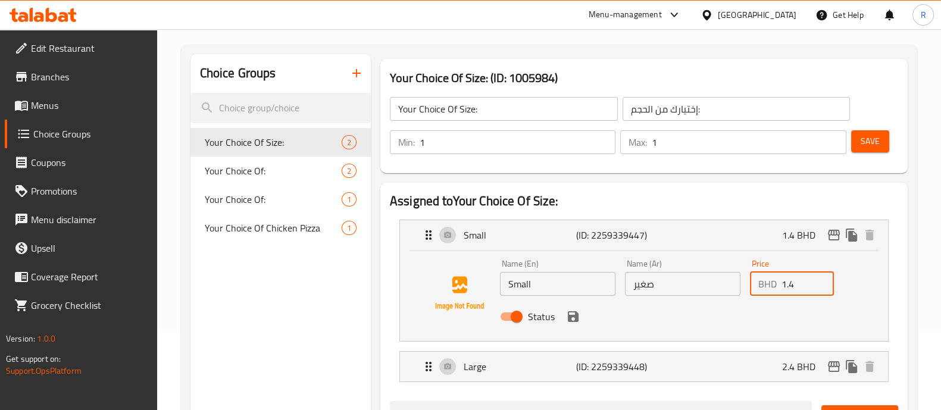
click at [804, 285] on input "1.4" at bounding box center [808, 284] width 53 height 24
type input "1"
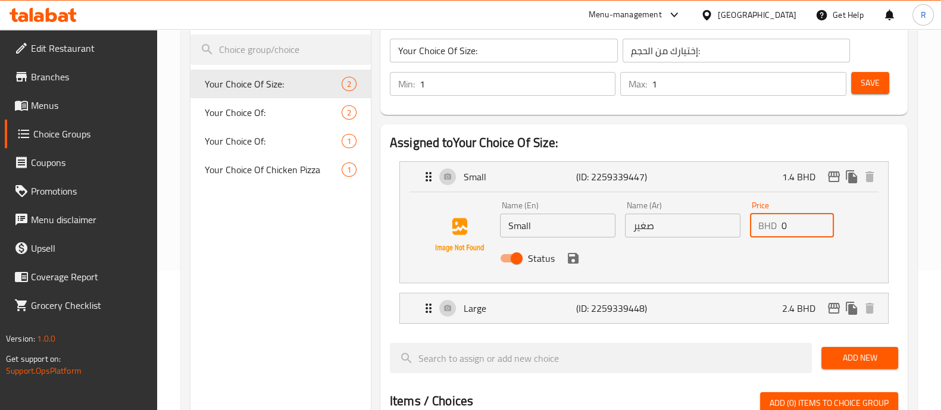
scroll to position [145, 0]
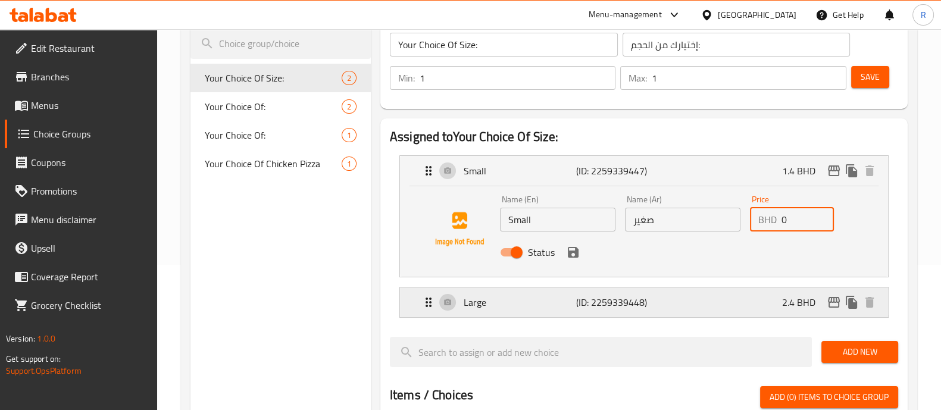
click at [428, 299] on icon "Expand" at bounding box center [429, 302] width 14 height 14
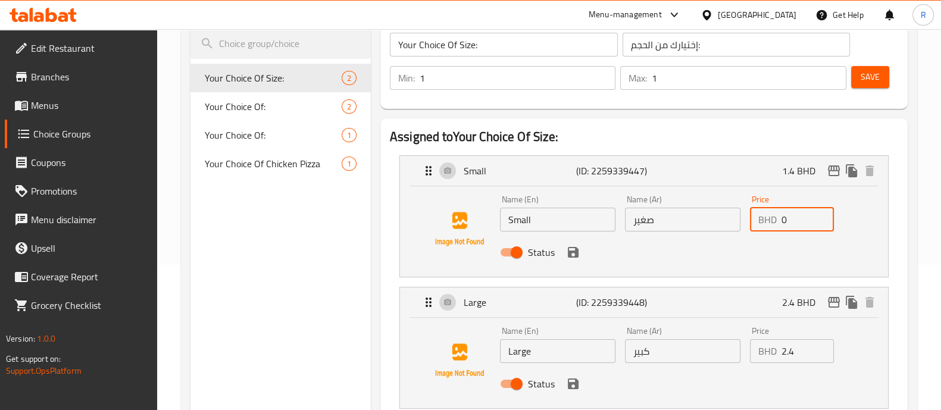
type input "0"
click at [795, 351] on input "2.4" at bounding box center [808, 351] width 53 height 24
type input "2"
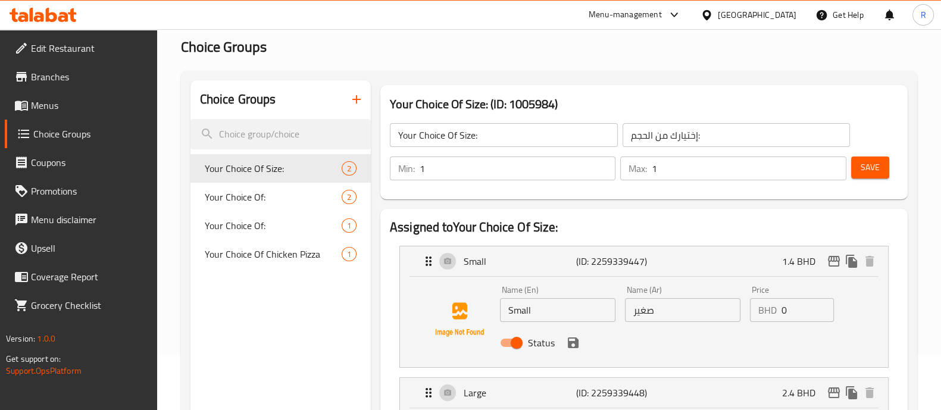
scroll to position [0, 0]
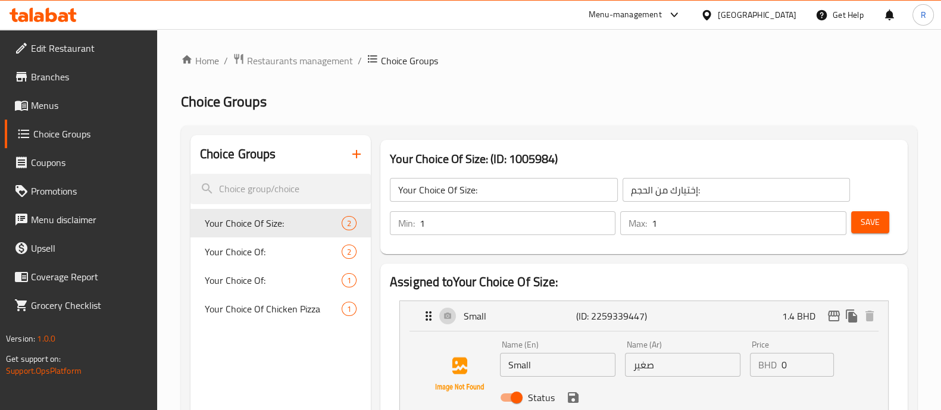
type input "0"
click at [864, 222] on span "Save" at bounding box center [870, 222] width 19 height 15
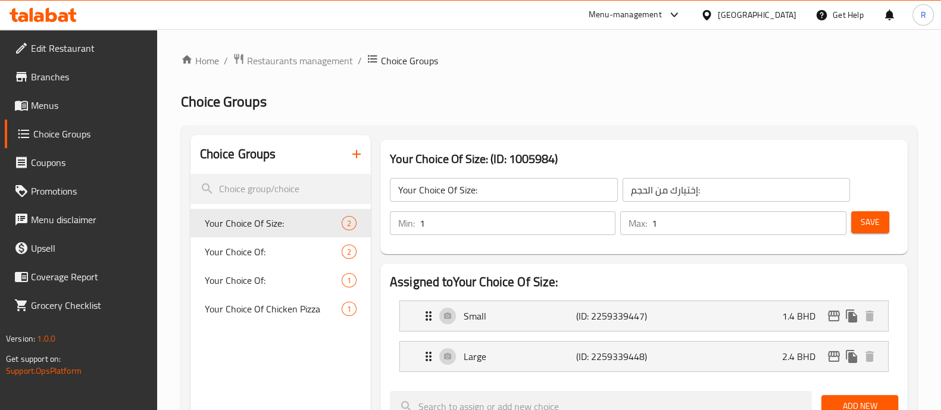
click at [790, 323] on p "1.4 BHD" at bounding box center [803, 316] width 43 height 14
click at [429, 314] on icon "Expand" at bounding box center [429, 316] width 14 height 14
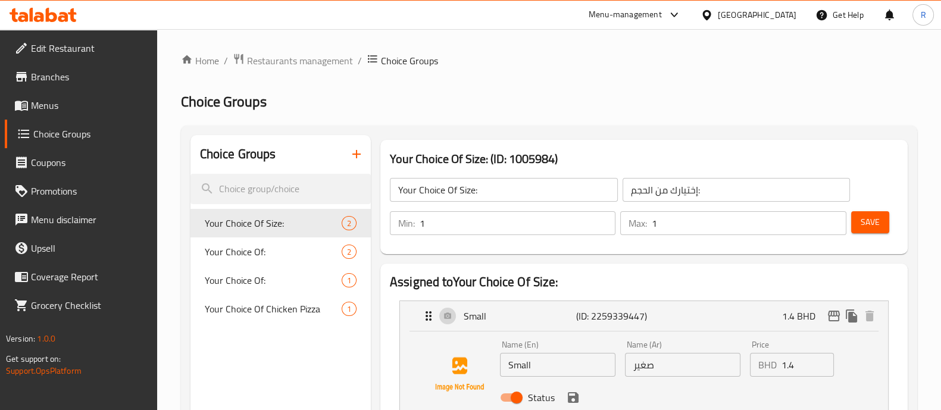
click at [662, 17] on div "Menu-management" at bounding box center [625, 15] width 73 height 14
click at [616, 108] on div "All Plugins Agent Campaigns Center Menu-management Restaurant-Management" at bounding box center [642, 92] width 179 height 107
click at [39, 109] on span "Menus" at bounding box center [89, 105] width 117 height 14
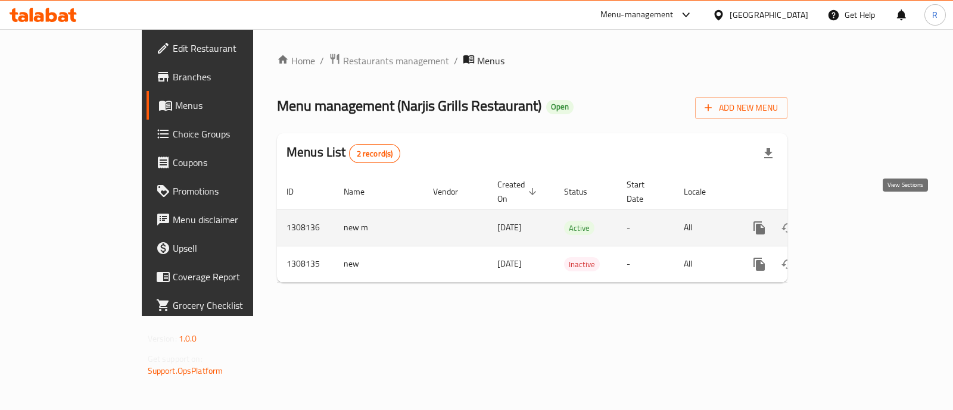
click at [852, 221] on icon "enhanced table" at bounding box center [845, 228] width 14 height 14
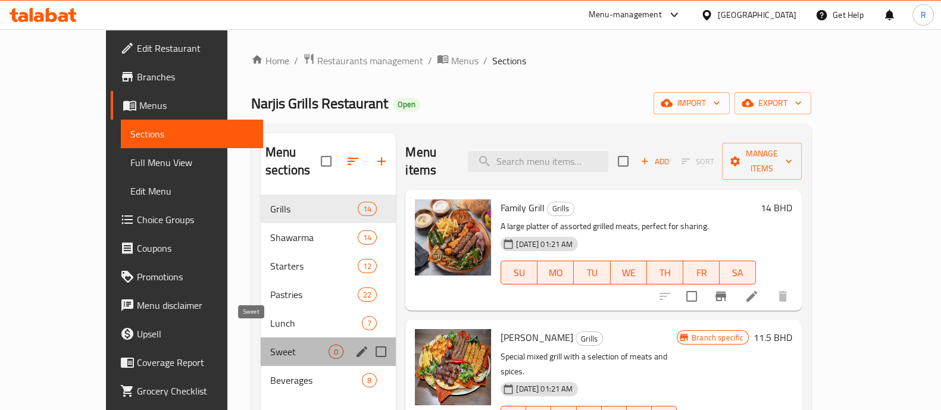
click at [279, 345] on span "Sweet" at bounding box center [299, 352] width 58 height 14
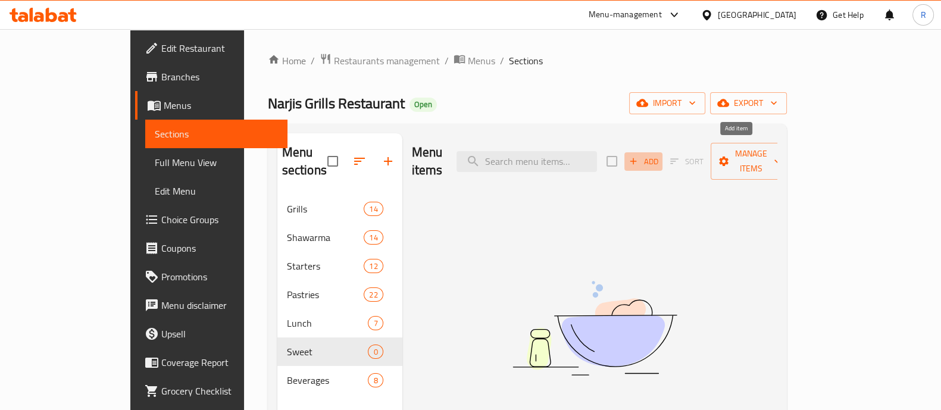
click at [637, 158] on icon "button" at bounding box center [634, 161] width 7 height 7
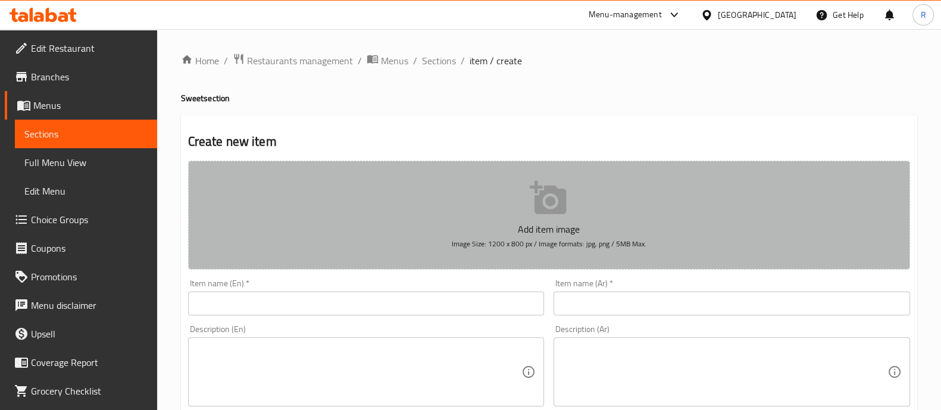
click at [548, 213] on icon "button" at bounding box center [548, 197] width 36 height 33
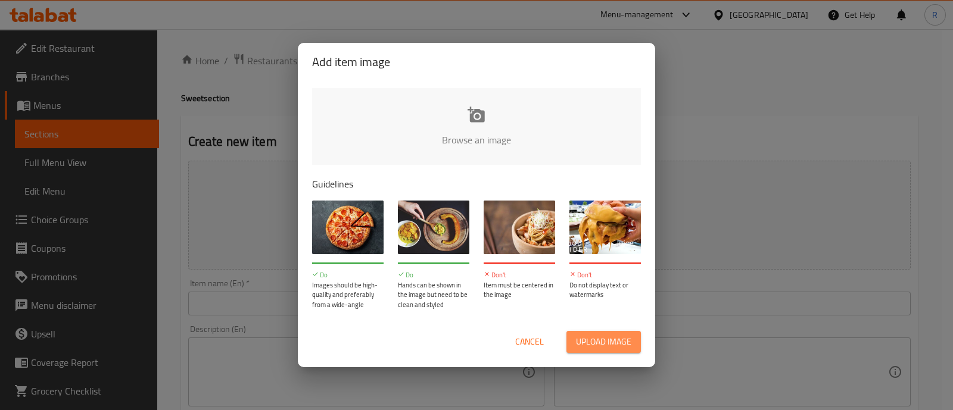
click at [592, 338] on span "Upload image" at bounding box center [603, 342] width 55 height 15
type input "C:\fakepath\Um [PERSON_NAME] grills.jpg"
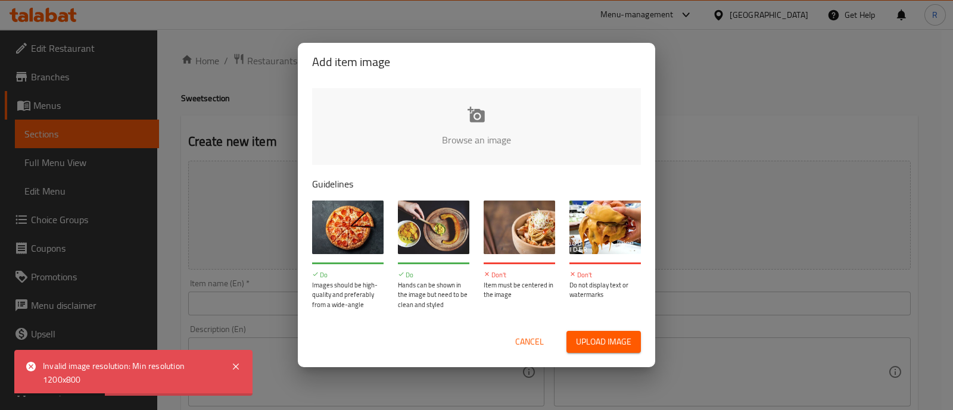
click at [743, 210] on div "Add item image Browse an image Guidelines Do Images should be high-quality and …" at bounding box center [476, 205] width 953 height 410
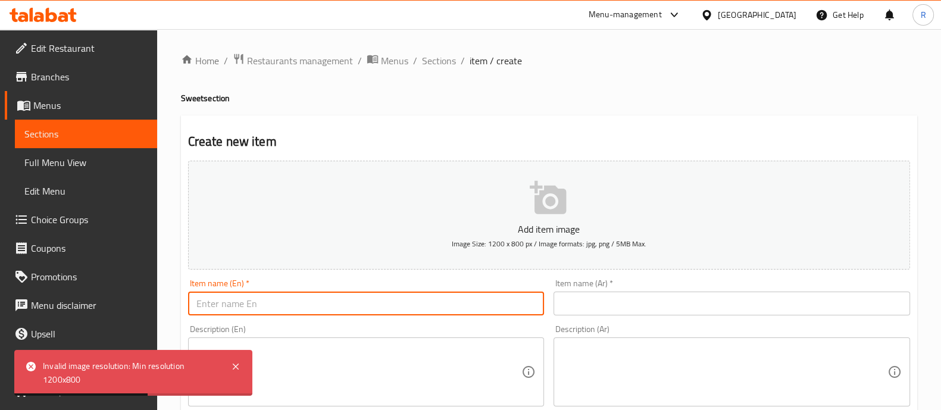
click at [319, 302] on input "text" at bounding box center [366, 304] width 357 height 24
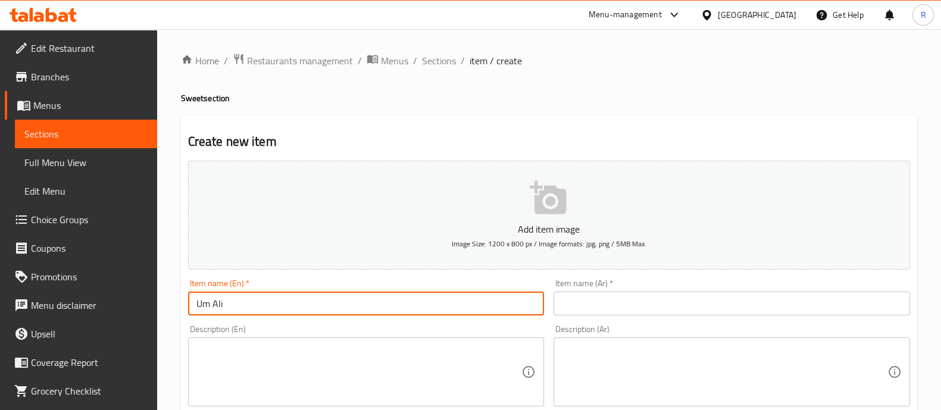
type input "Um Ali"
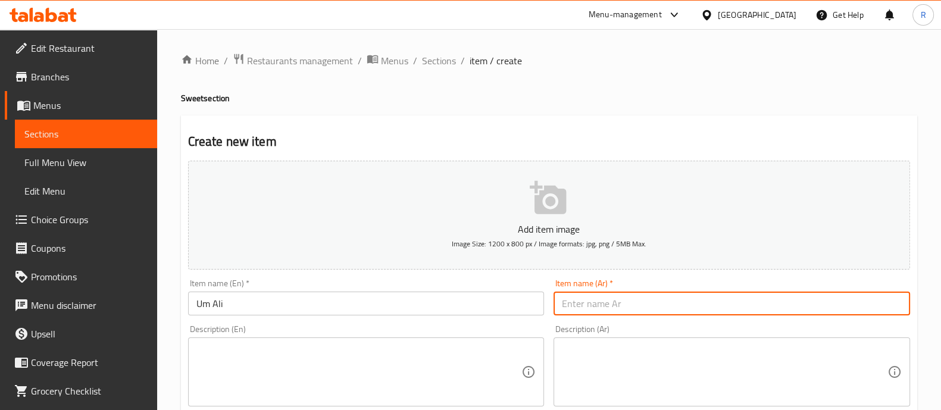
click at [579, 301] on input "text" at bounding box center [732, 304] width 357 height 24
type input "أم [PERSON_NAME]"
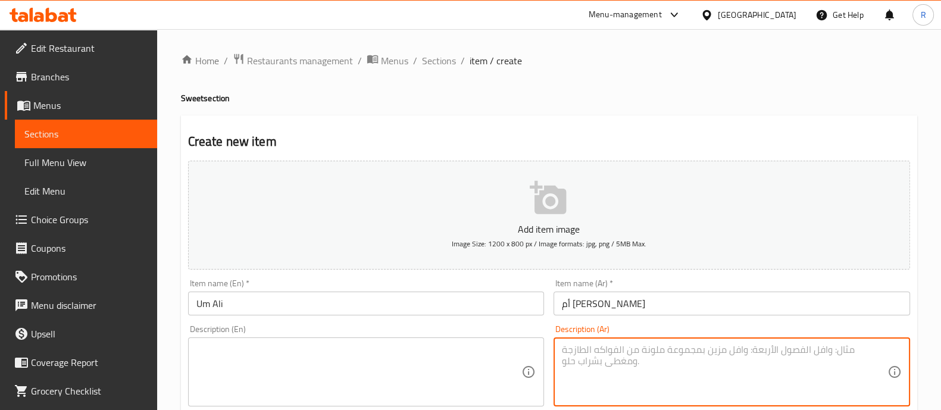
click at [585, 354] on textarea at bounding box center [725, 372] width 326 height 57
type textarea "حلاوه أم [PERSON_NAME]"
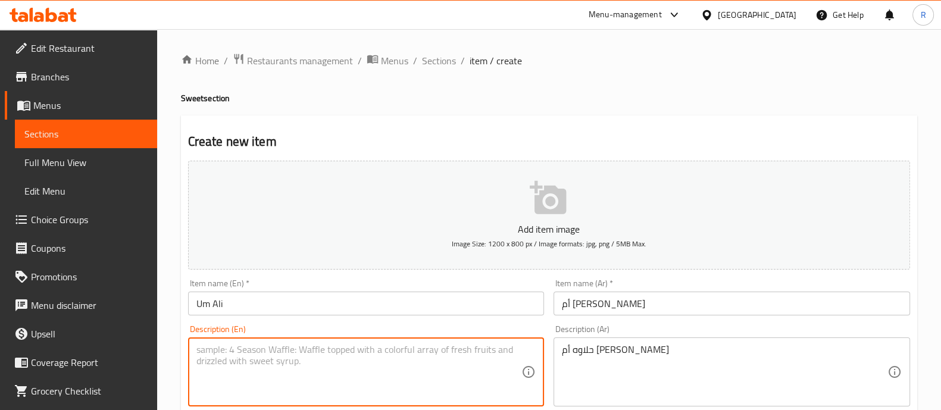
click at [445, 360] on textarea at bounding box center [359, 372] width 326 height 57
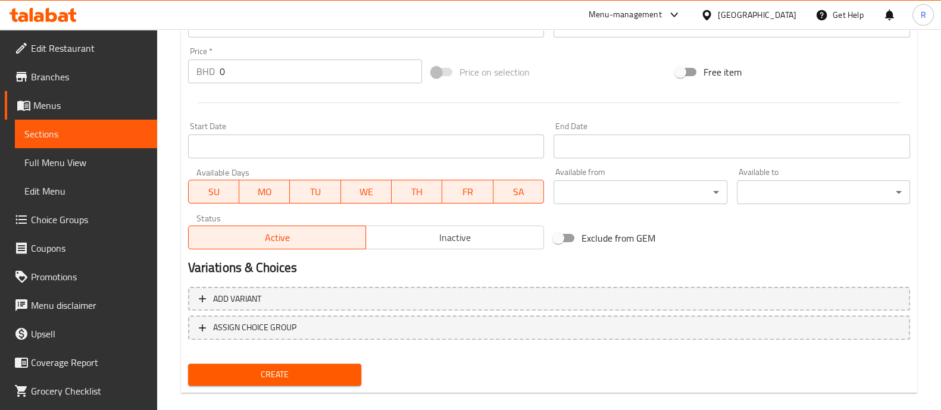
scroll to position [417, 0]
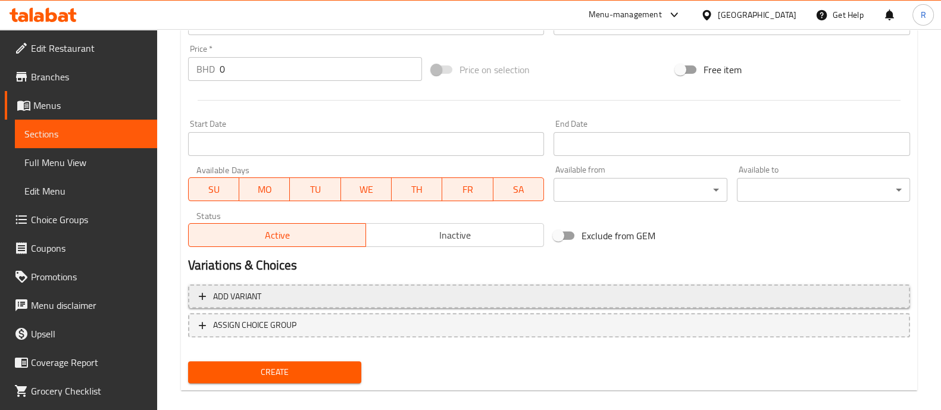
type textarea "Um [PERSON_NAME]"
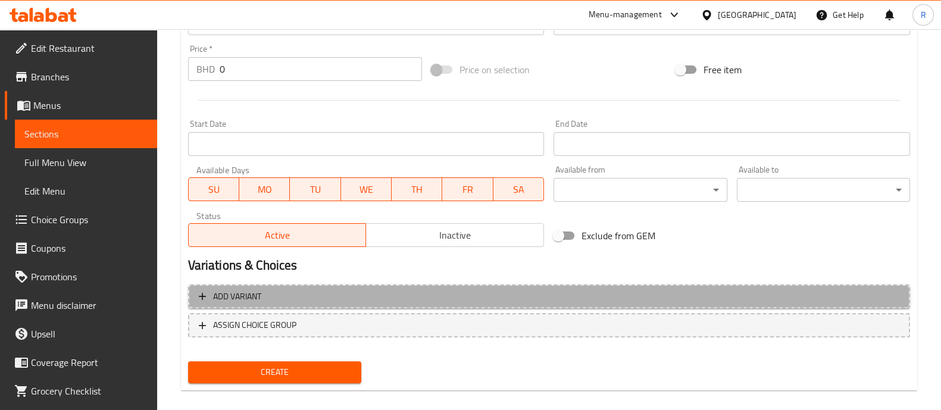
click at [310, 299] on span "Add variant" at bounding box center [549, 296] width 701 height 15
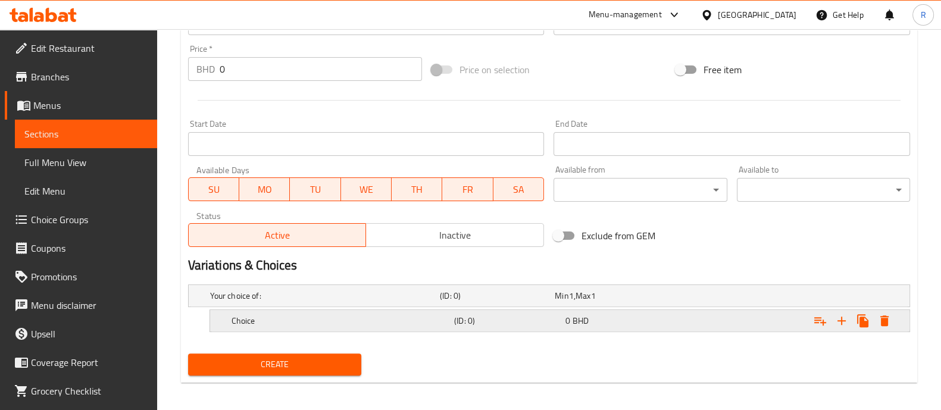
click at [512, 315] on h5 "(ID: 0)" at bounding box center [507, 321] width 107 height 12
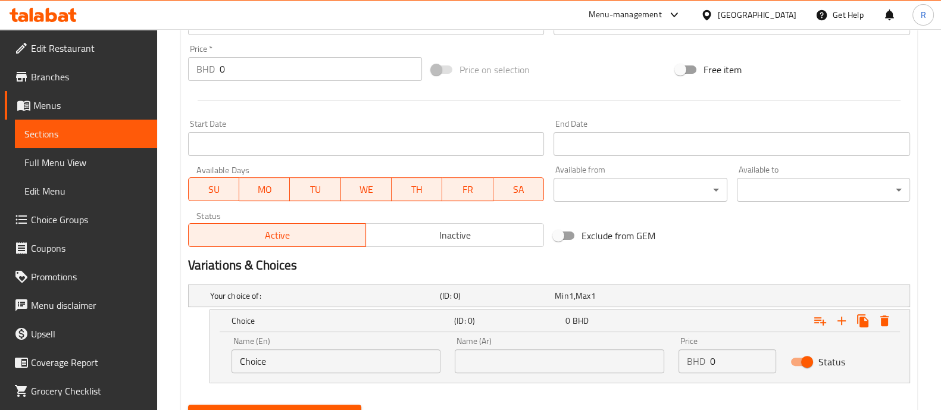
click at [327, 360] on input "Choice" at bounding box center [337, 362] width 210 height 24
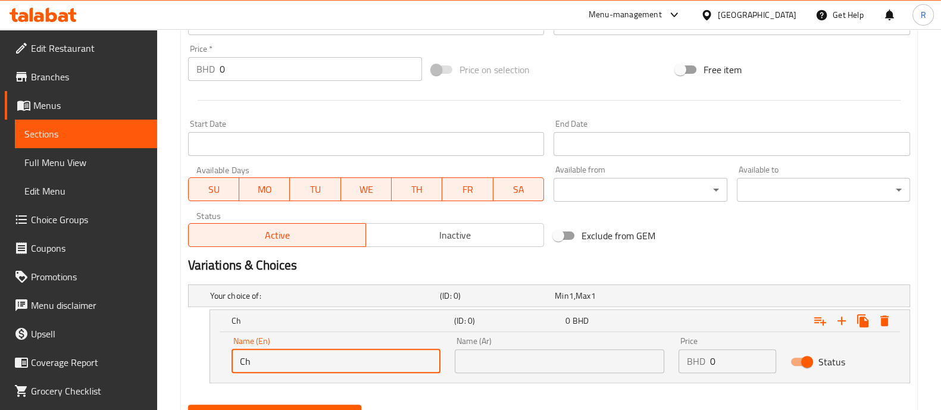
type input "C"
type input "Small"
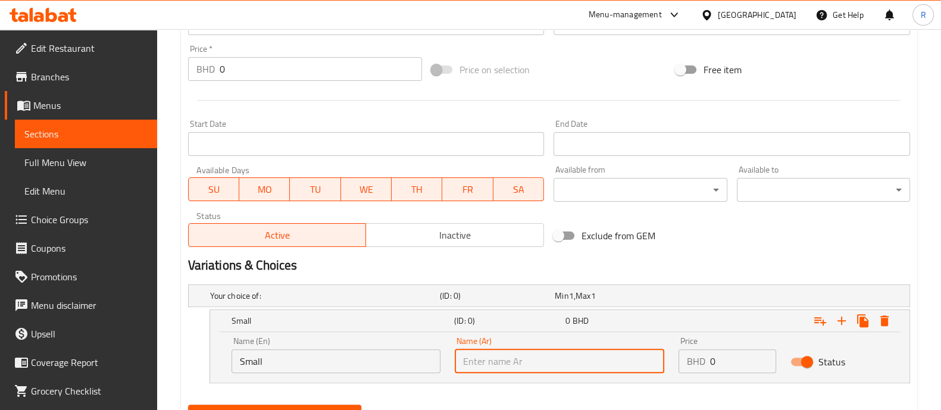
click at [489, 357] on input "text" at bounding box center [560, 362] width 210 height 24
type input "صغير"
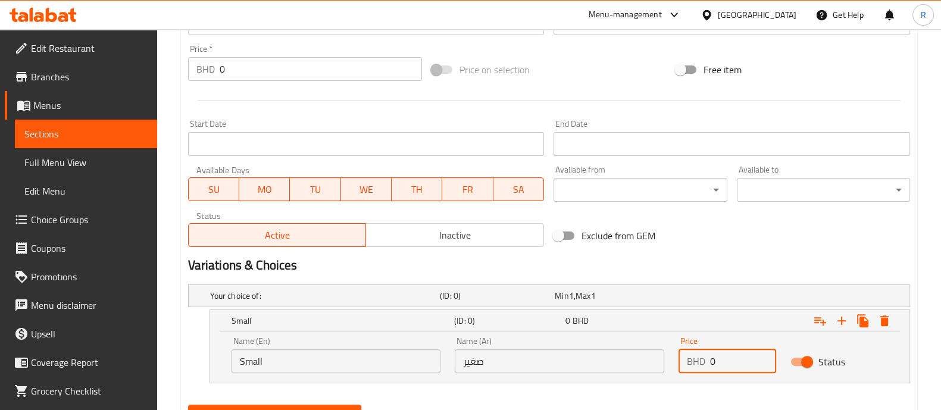
click at [725, 360] on input "0" at bounding box center [743, 362] width 66 height 24
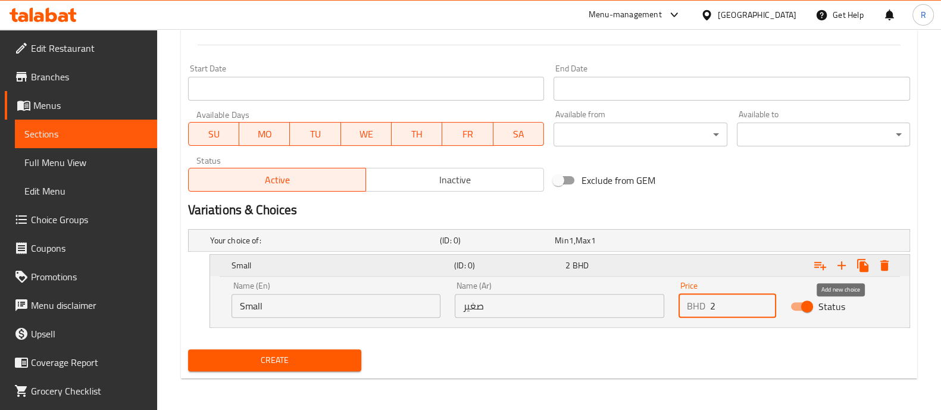
type input "2"
click at [843, 264] on icon "Expand" at bounding box center [842, 265] width 8 height 8
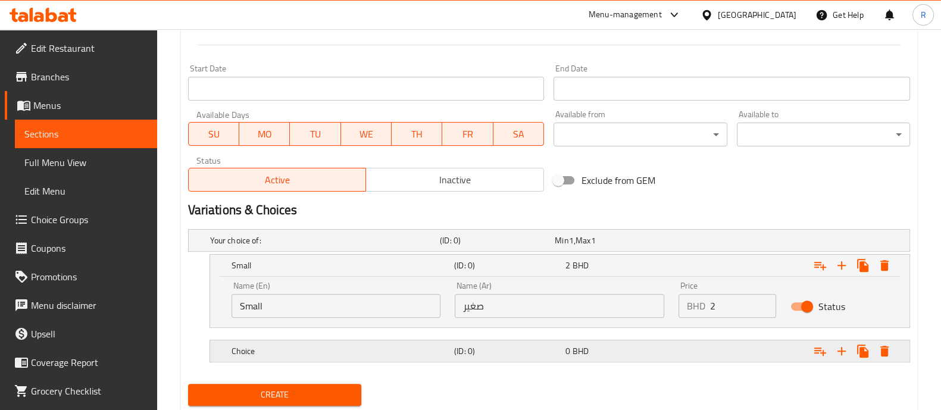
click at [360, 355] on h5 "Choice" at bounding box center [341, 351] width 218 height 12
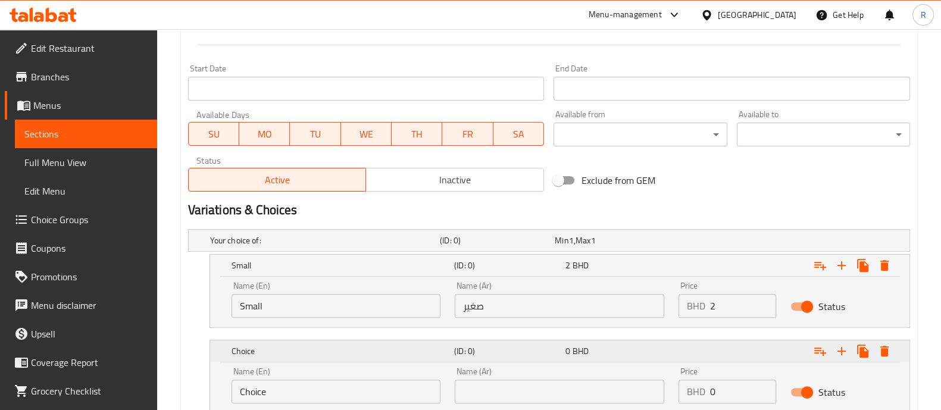
scroll to position [559, 0]
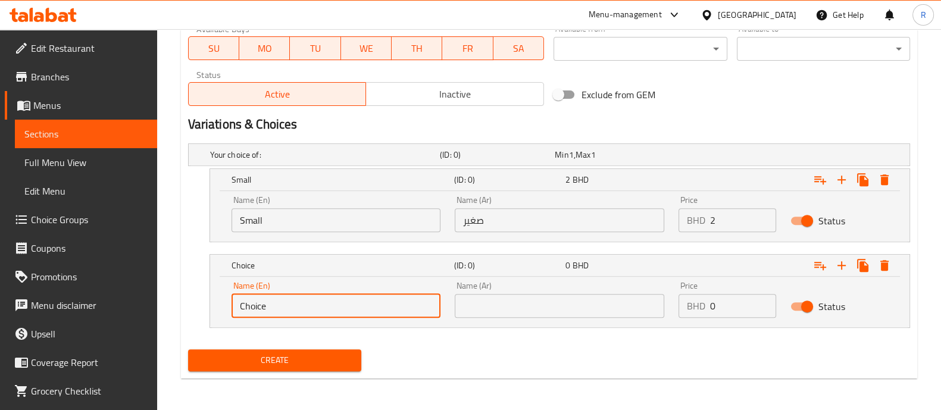
click at [322, 303] on input "Choice" at bounding box center [337, 306] width 210 height 24
type input "C"
type input "Large"
click at [489, 303] on input "text" at bounding box center [560, 306] width 210 height 24
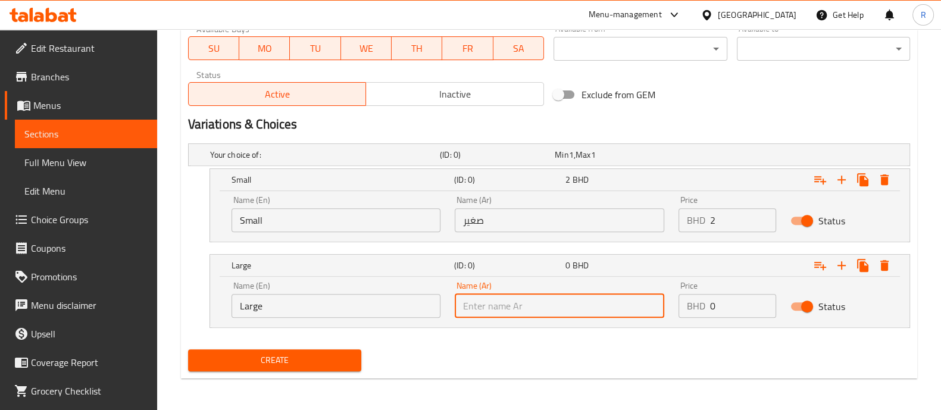
type input "كبير"
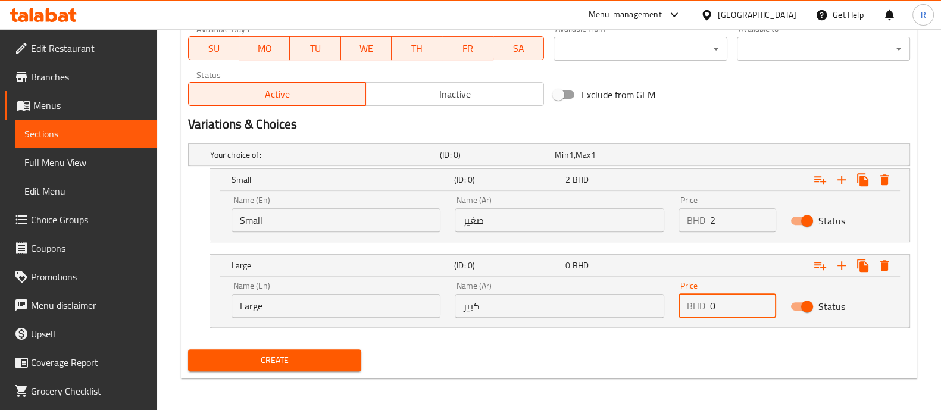
click at [715, 307] on input "0" at bounding box center [743, 306] width 66 height 24
type input "4"
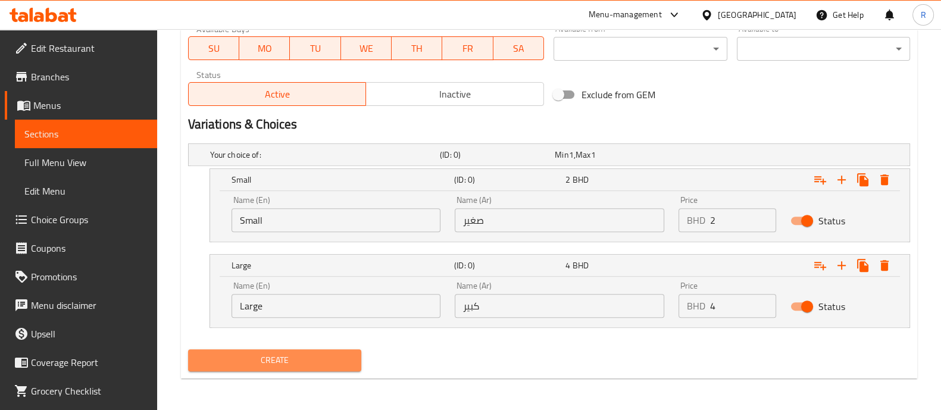
click at [314, 359] on span "Create" at bounding box center [275, 360] width 154 height 15
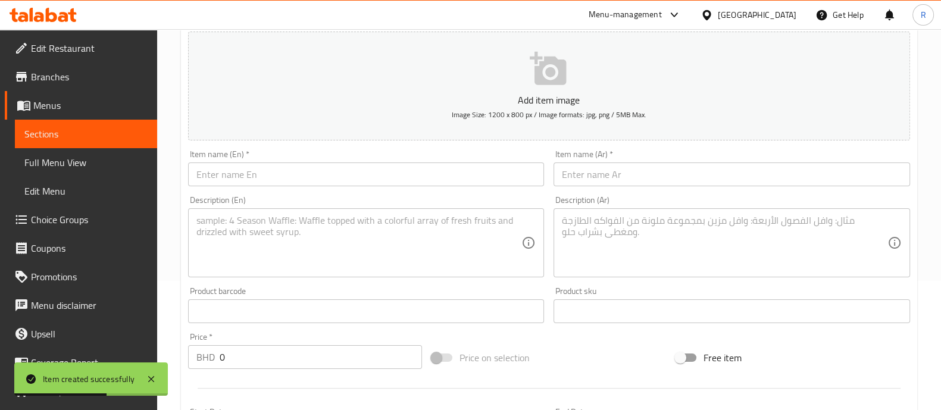
scroll to position [0, 0]
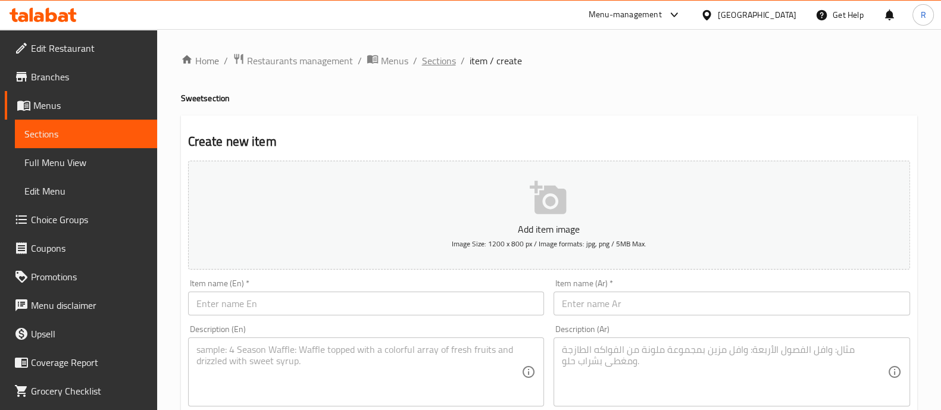
click at [442, 61] on span "Sections" at bounding box center [439, 61] width 34 height 14
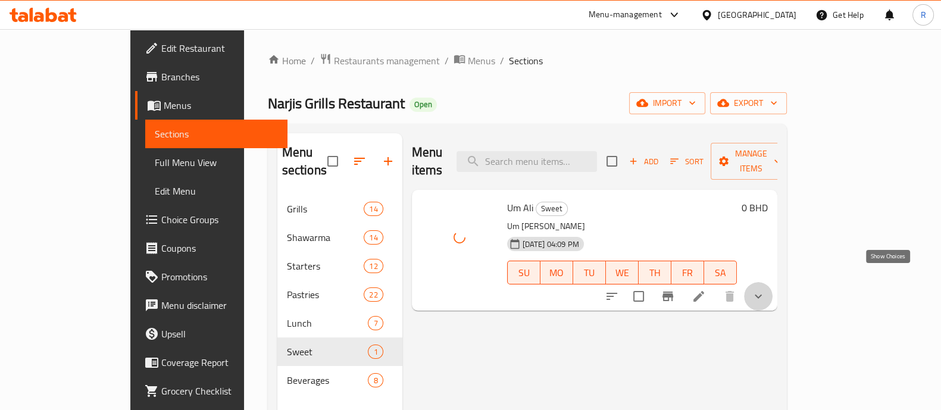
click at [766, 289] on icon "show more" at bounding box center [758, 296] width 14 height 14
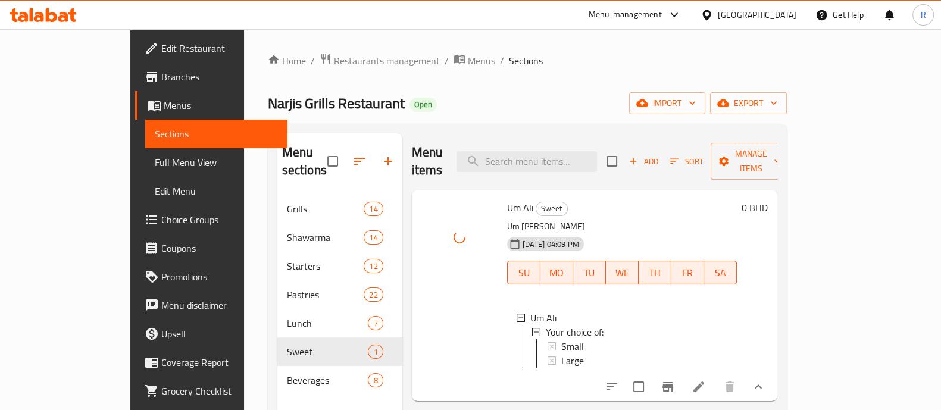
scroll to position [1, 0]
click at [637, 338] on div "Small" at bounding box center [645, 345] width 166 height 14
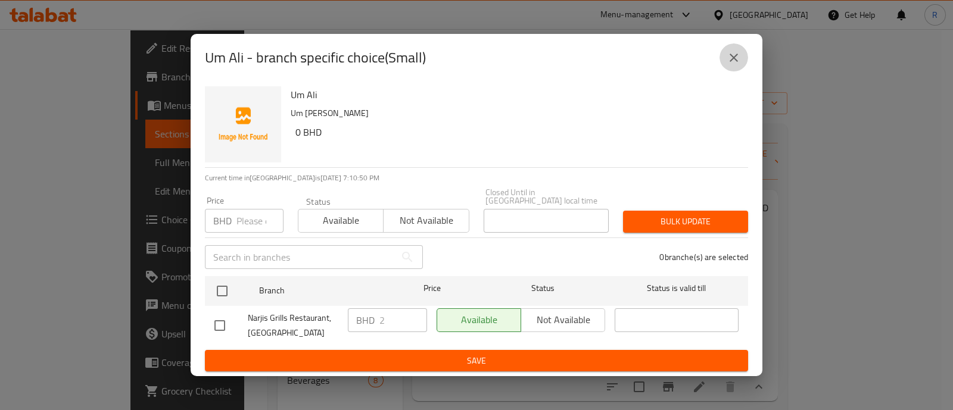
click at [723, 67] on button "close" at bounding box center [733, 57] width 29 height 29
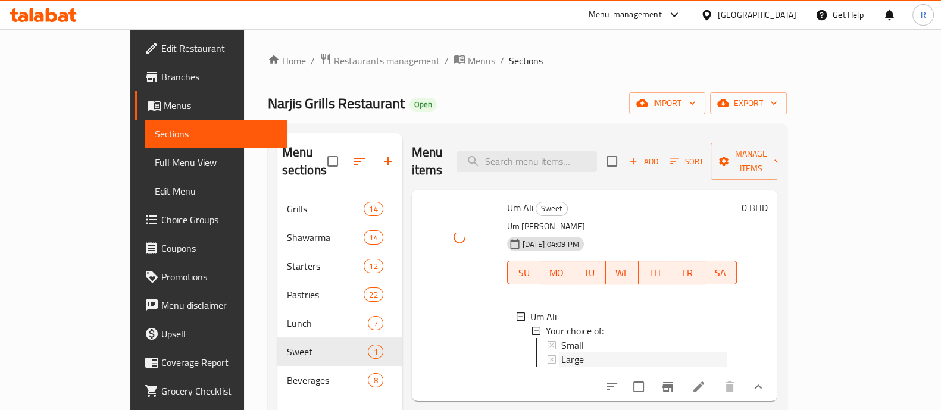
click at [562, 353] on span "Large" at bounding box center [573, 360] width 23 height 14
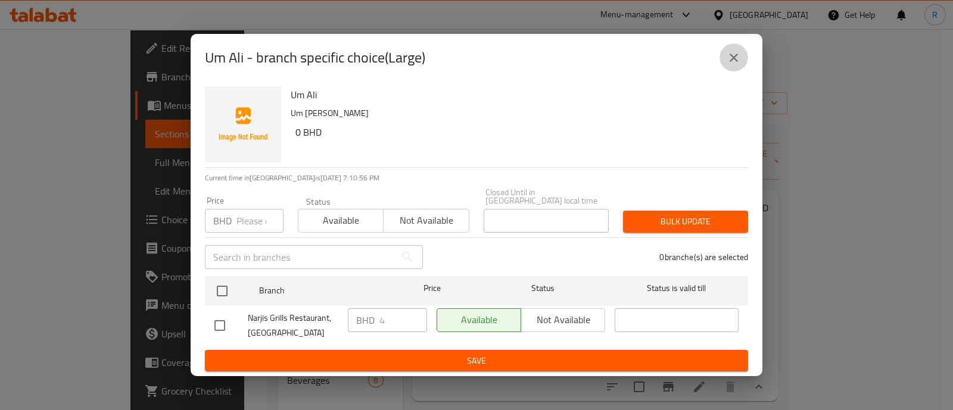
click at [735, 62] on icon "close" at bounding box center [733, 58] width 8 height 8
